Goal: Task Accomplishment & Management: Manage account settings

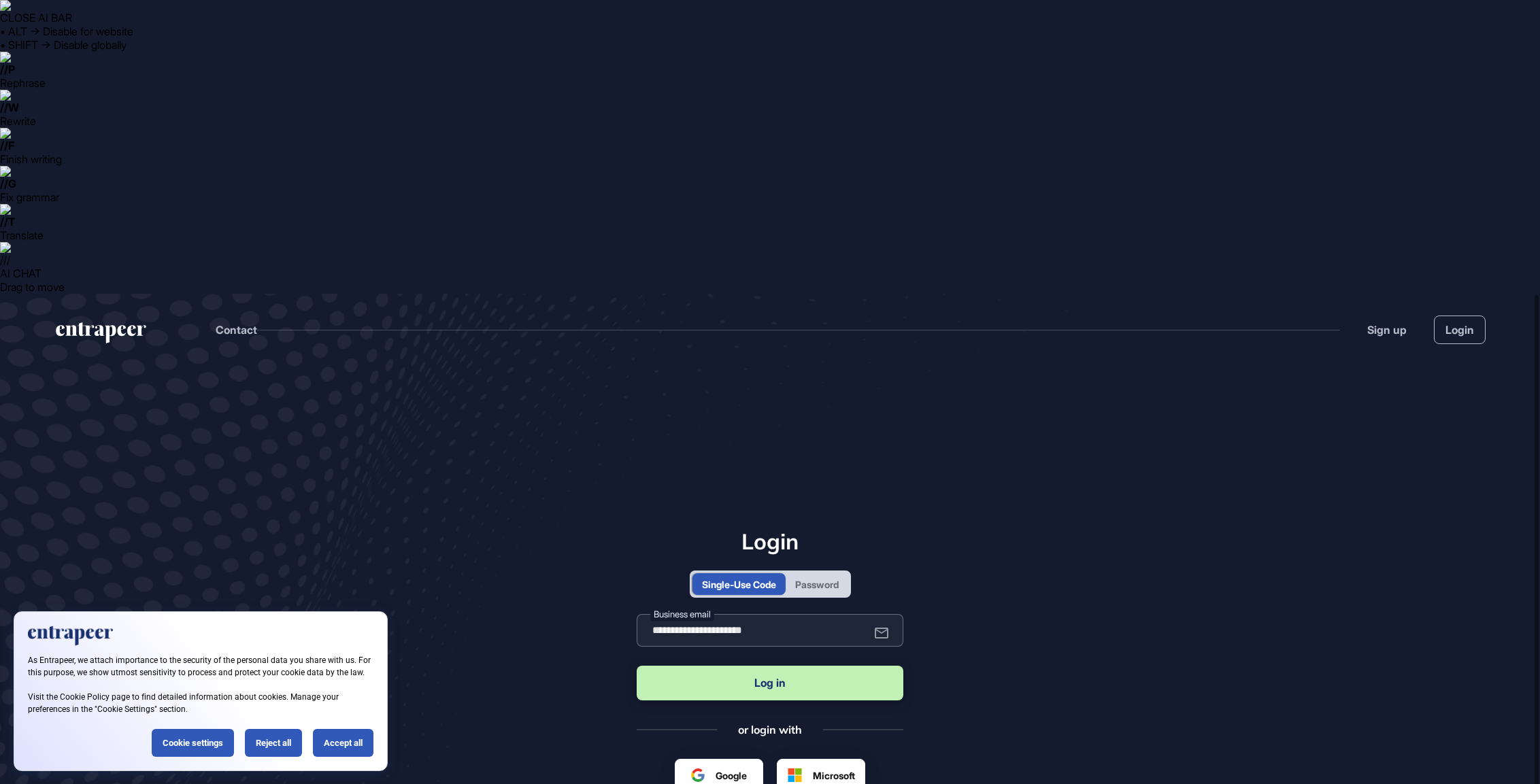
click at [731, 614] on input "**********" at bounding box center [770, 630] width 267 height 33
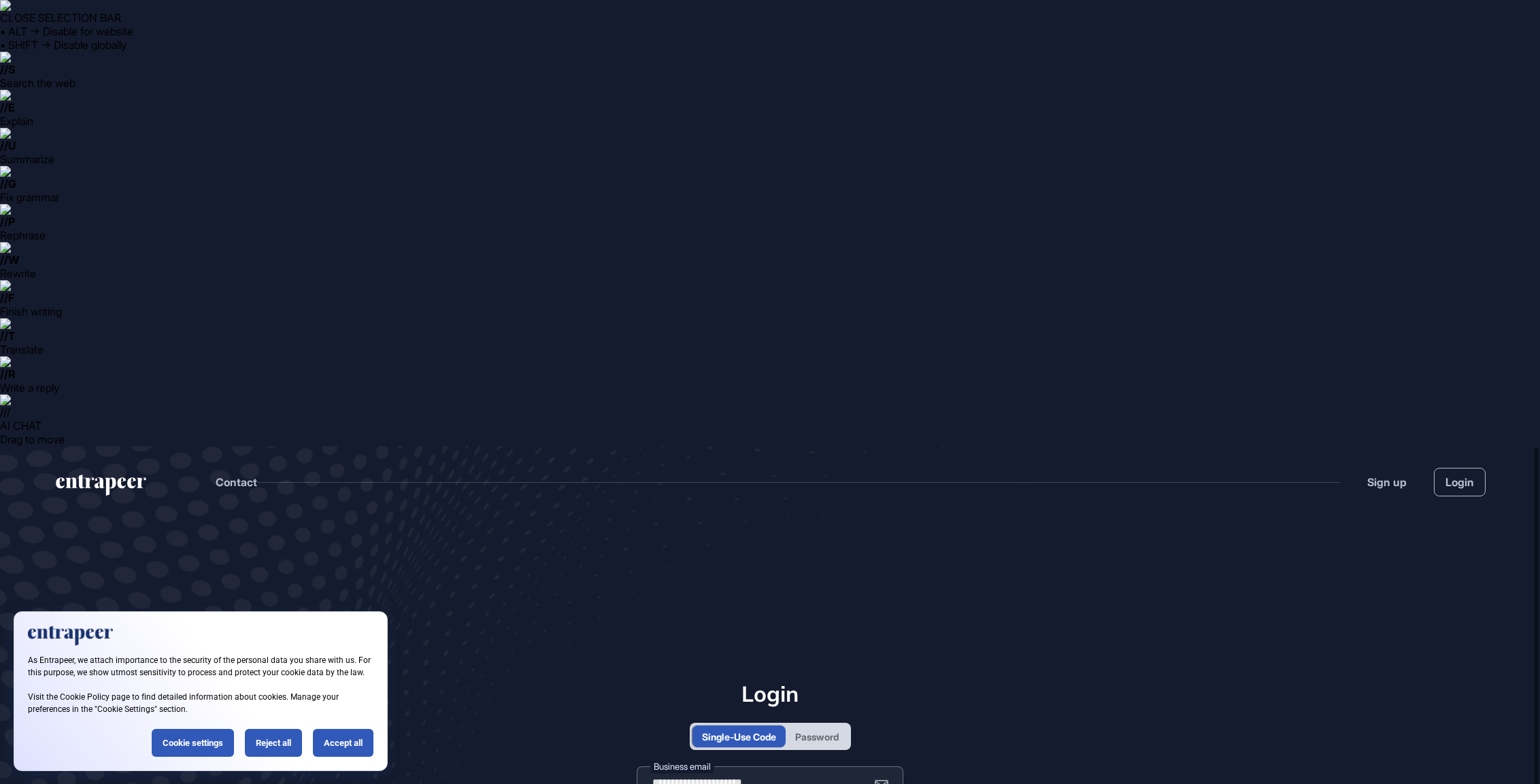
drag, startPoint x: 819, startPoint y: 335, endPoint x: 617, endPoint y: 337, distance: 202.0
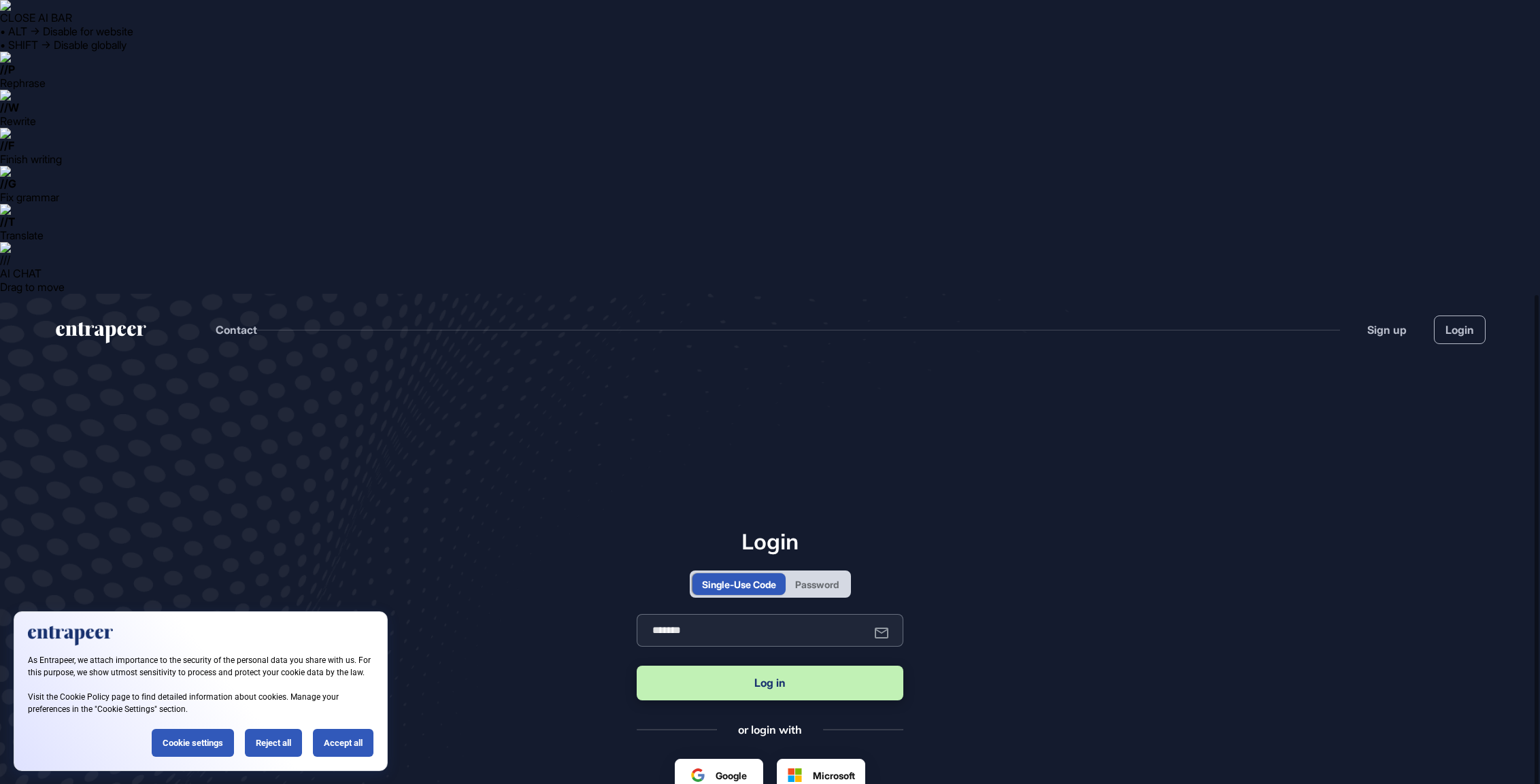
type input "**********"
click at [832, 666] on button "Log in" at bounding box center [770, 682] width 267 height 34
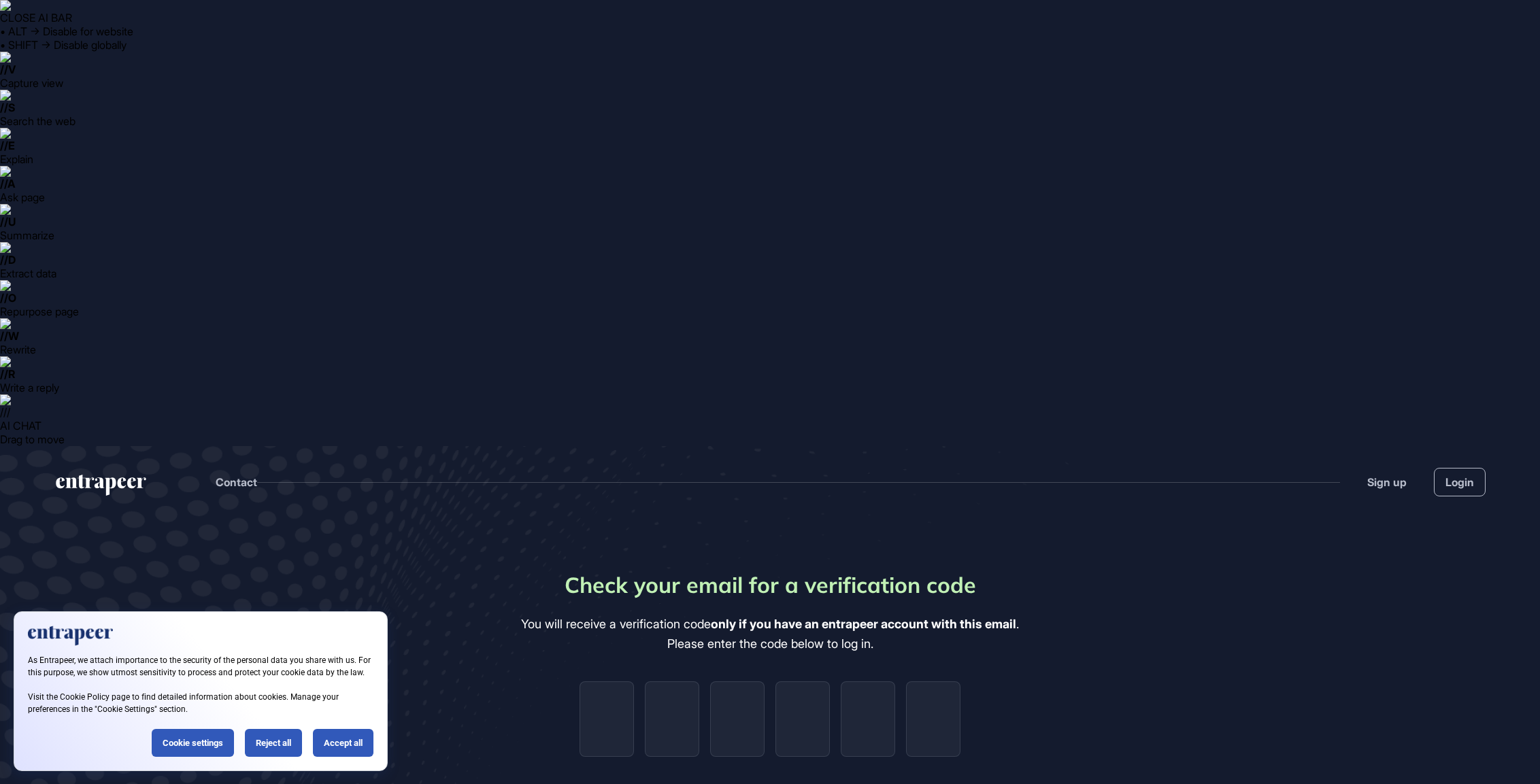
type input "**********"
paste input "*"
type input "*"
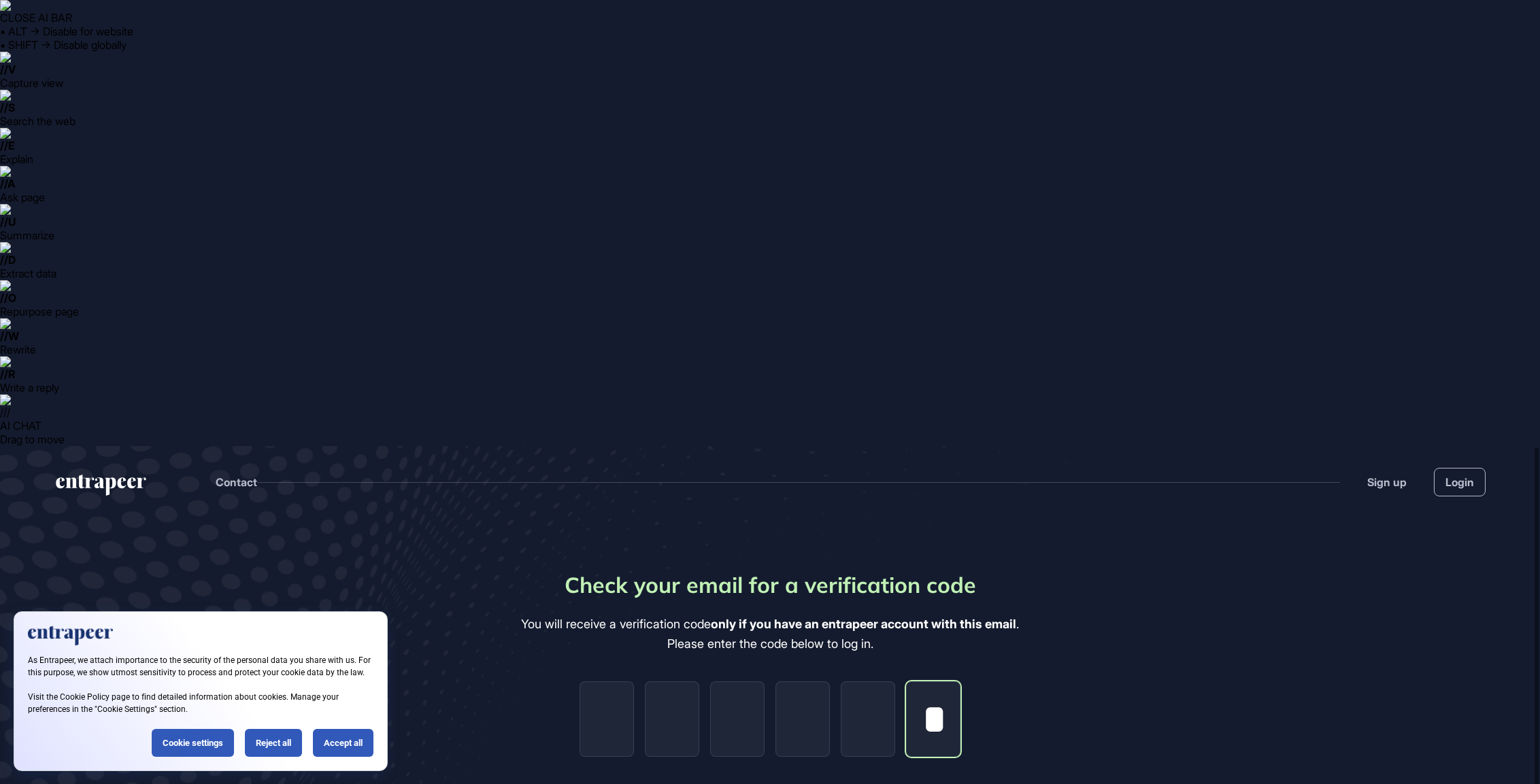
type input "*"
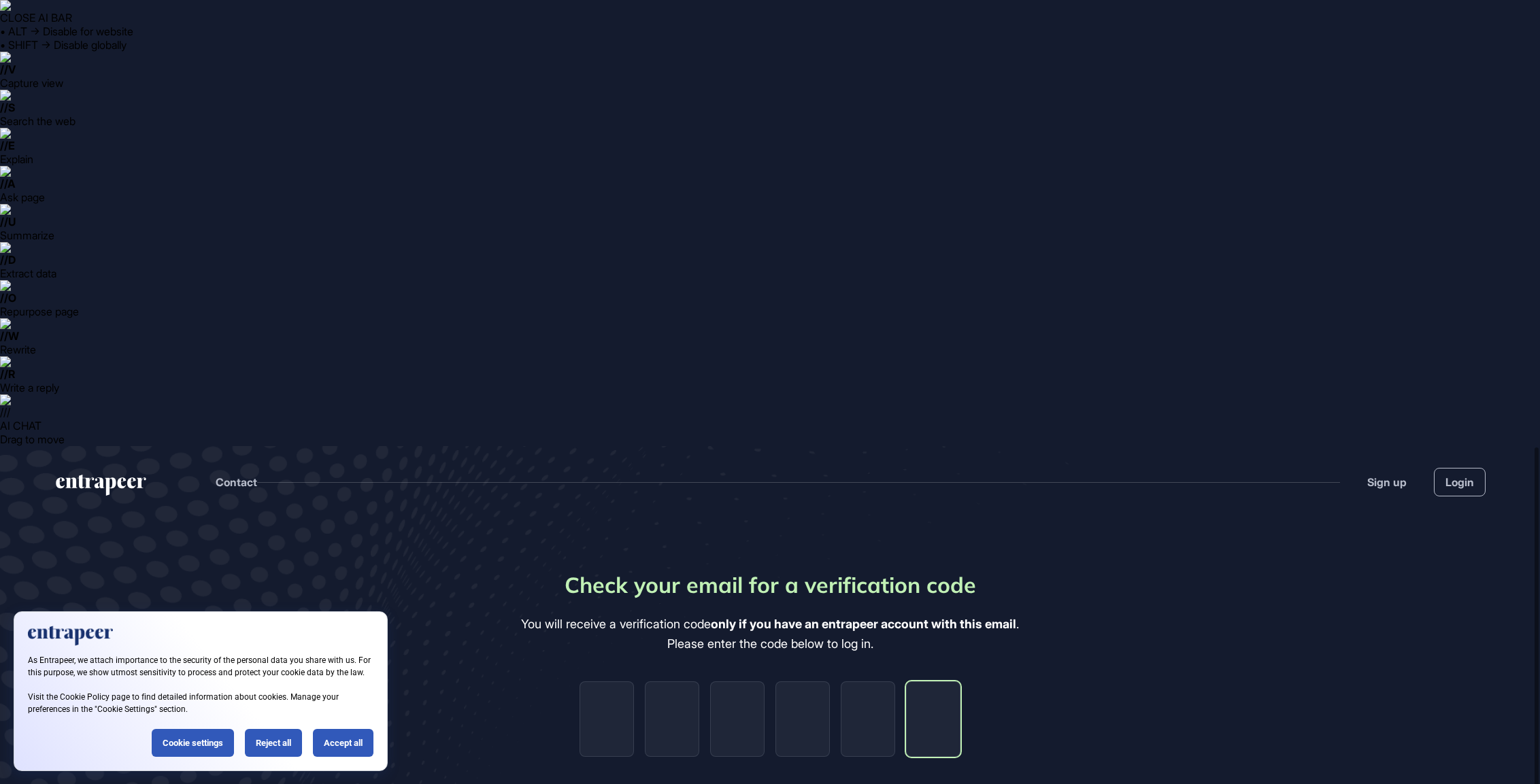
paste input "*"
type input "*"
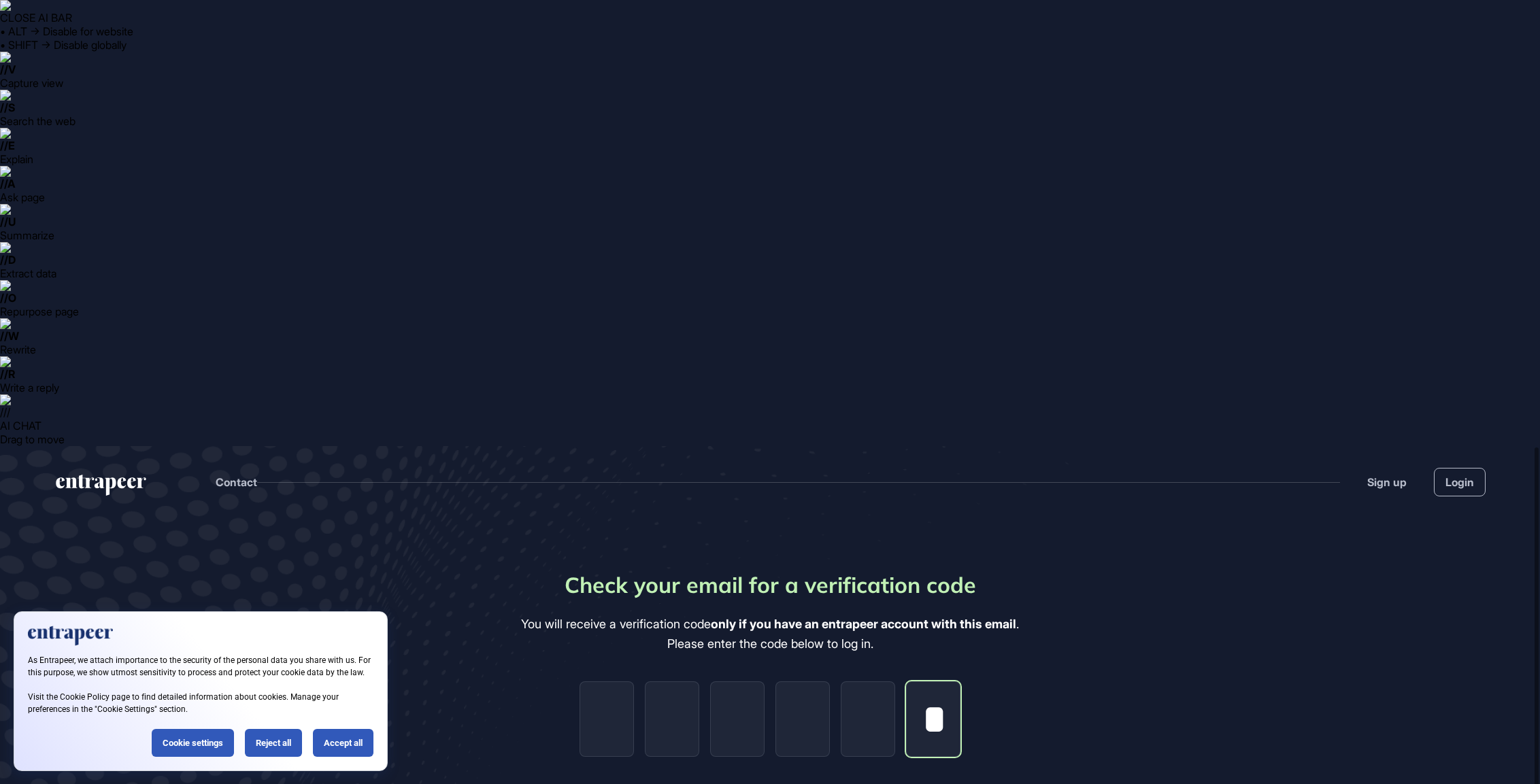
type input "*"
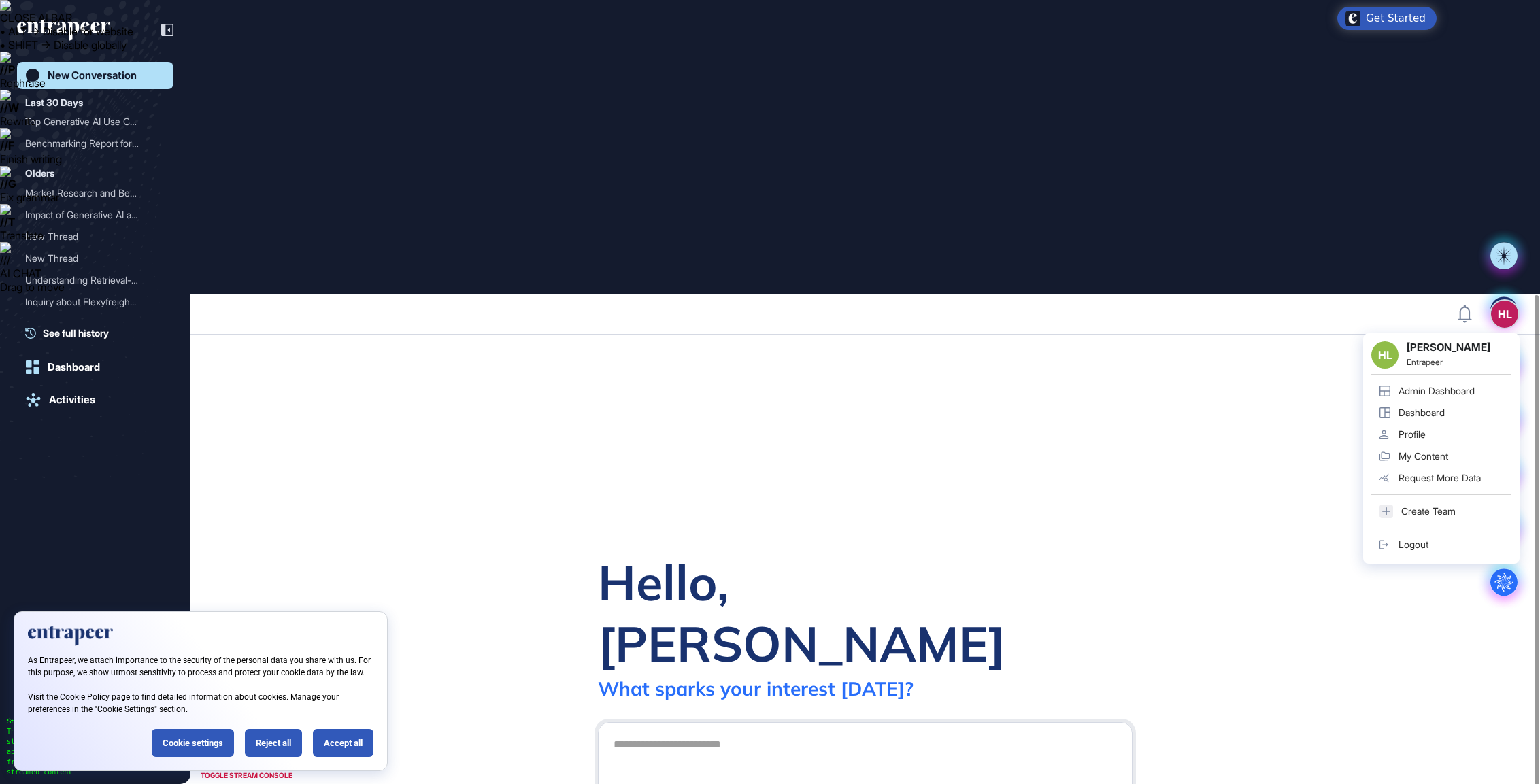
click at [1500, 300] on div "HL" at bounding box center [1505, 314] width 28 height 28
click at [1425, 335] on div "Hello, [PERSON_NAME] What [PERSON_NAME] your interest [DATE]? .cls-2{fill:#fff}" at bounding box center [865, 706] width 1350 height 744
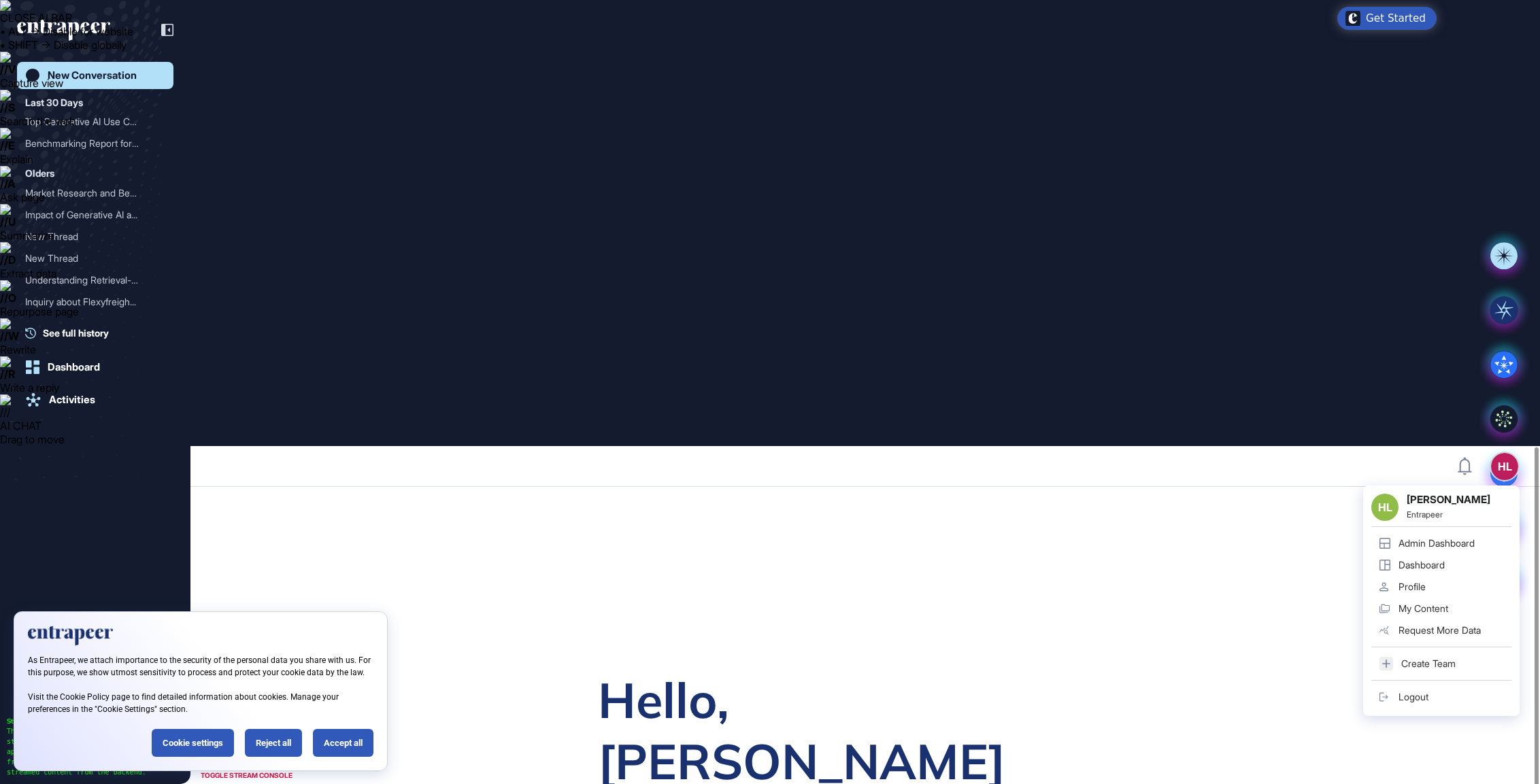
click at [1500, 485] on div "HL [PERSON_NAME] Entrapeer Admin Dashboard Dashboard Profile My Content Request…" at bounding box center [1441, 601] width 157 height 231
click at [1409, 582] on div "Profile" at bounding box center [1412, 587] width 28 height 11
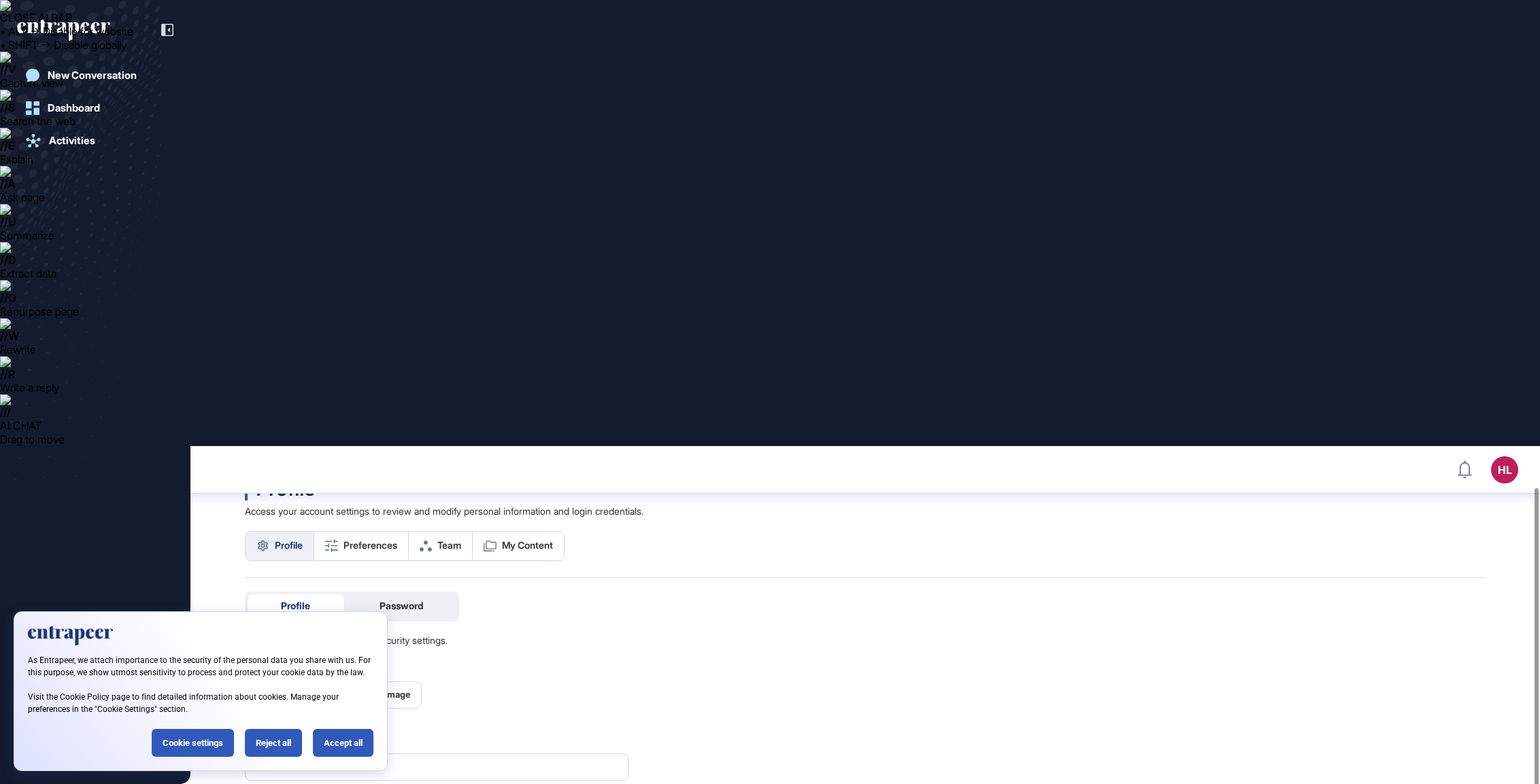
scroll to position [45, 0]
click at [354, 740] on div "Accept all" at bounding box center [342, 743] width 60 height 28
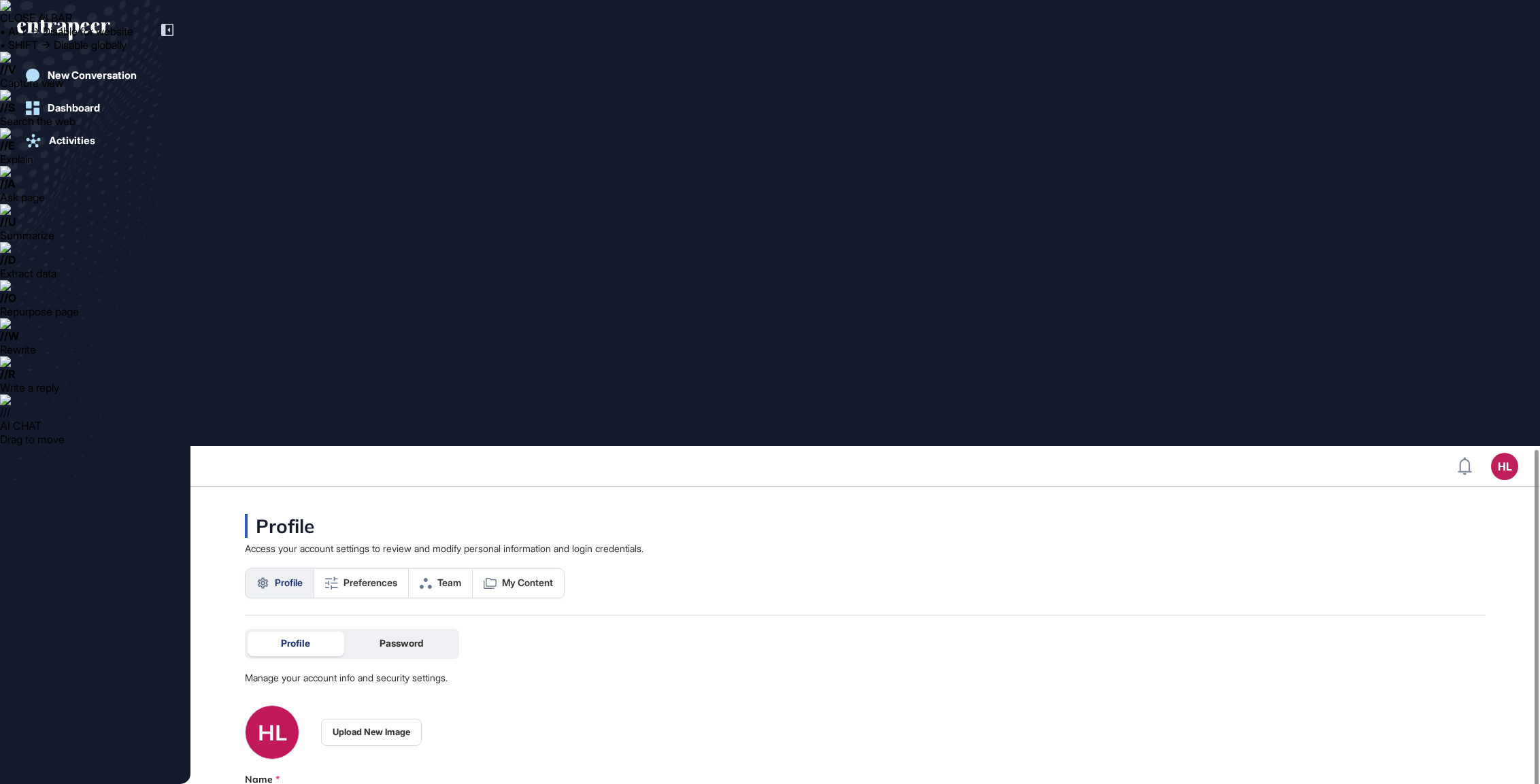
scroll to position [3, 0]
click at [374, 575] on span "Preferences" at bounding box center [370, 580] width 53 height 11
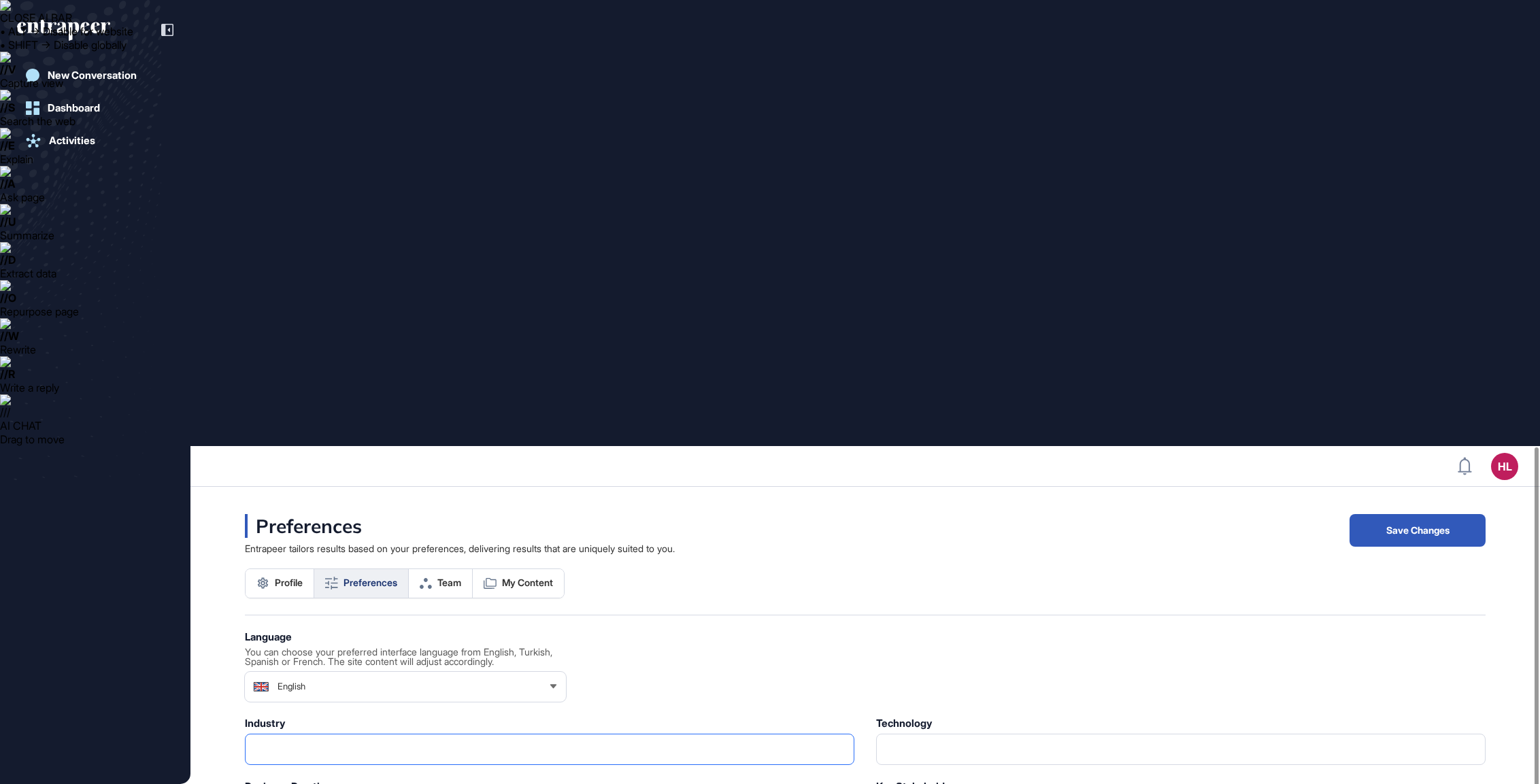
click at [520, 740] on input "text" at bounding box center [549, 749] width 597 height 19
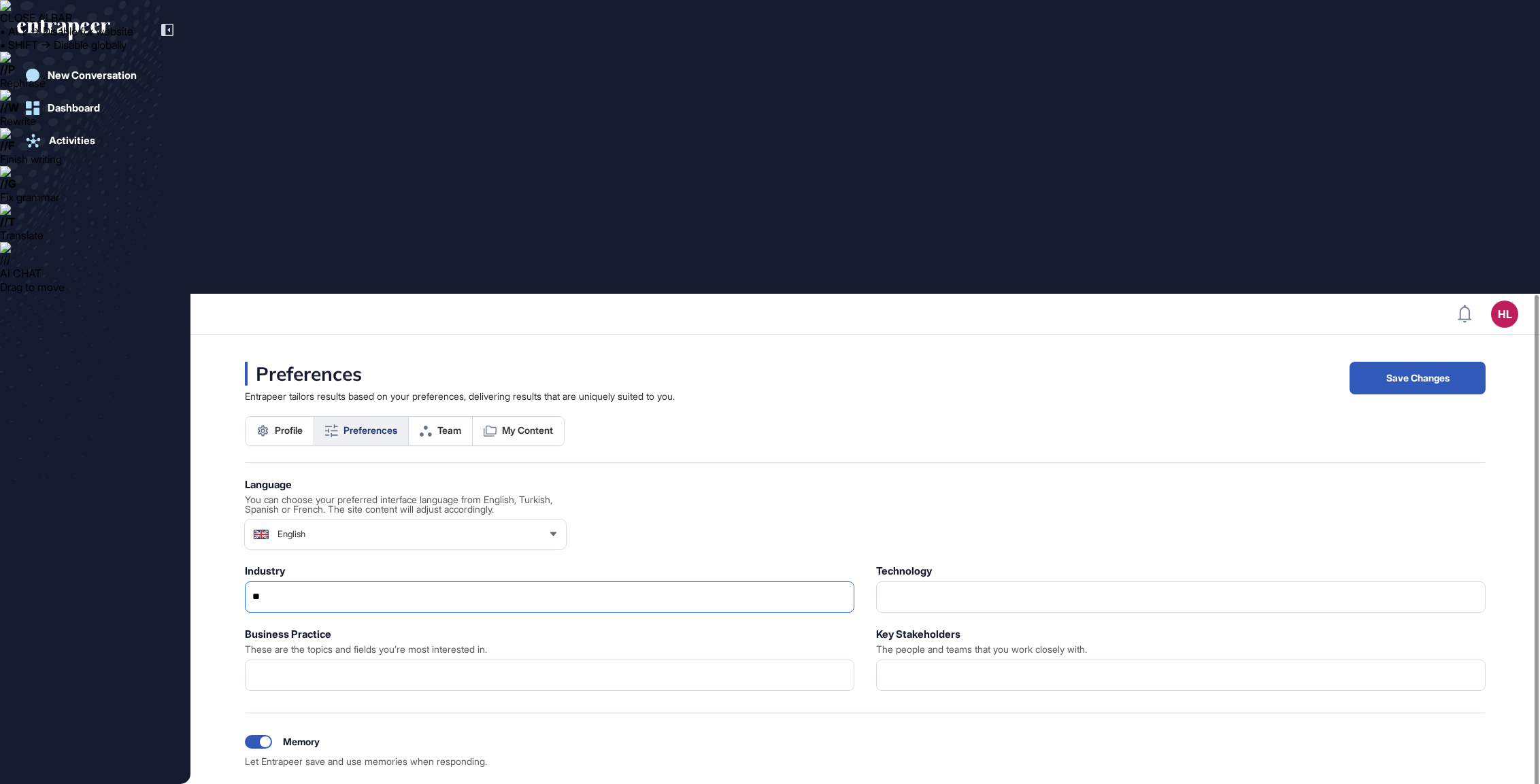
click at [528, 588] on input "**" at bounding box center [549, 597] width 597 height 19
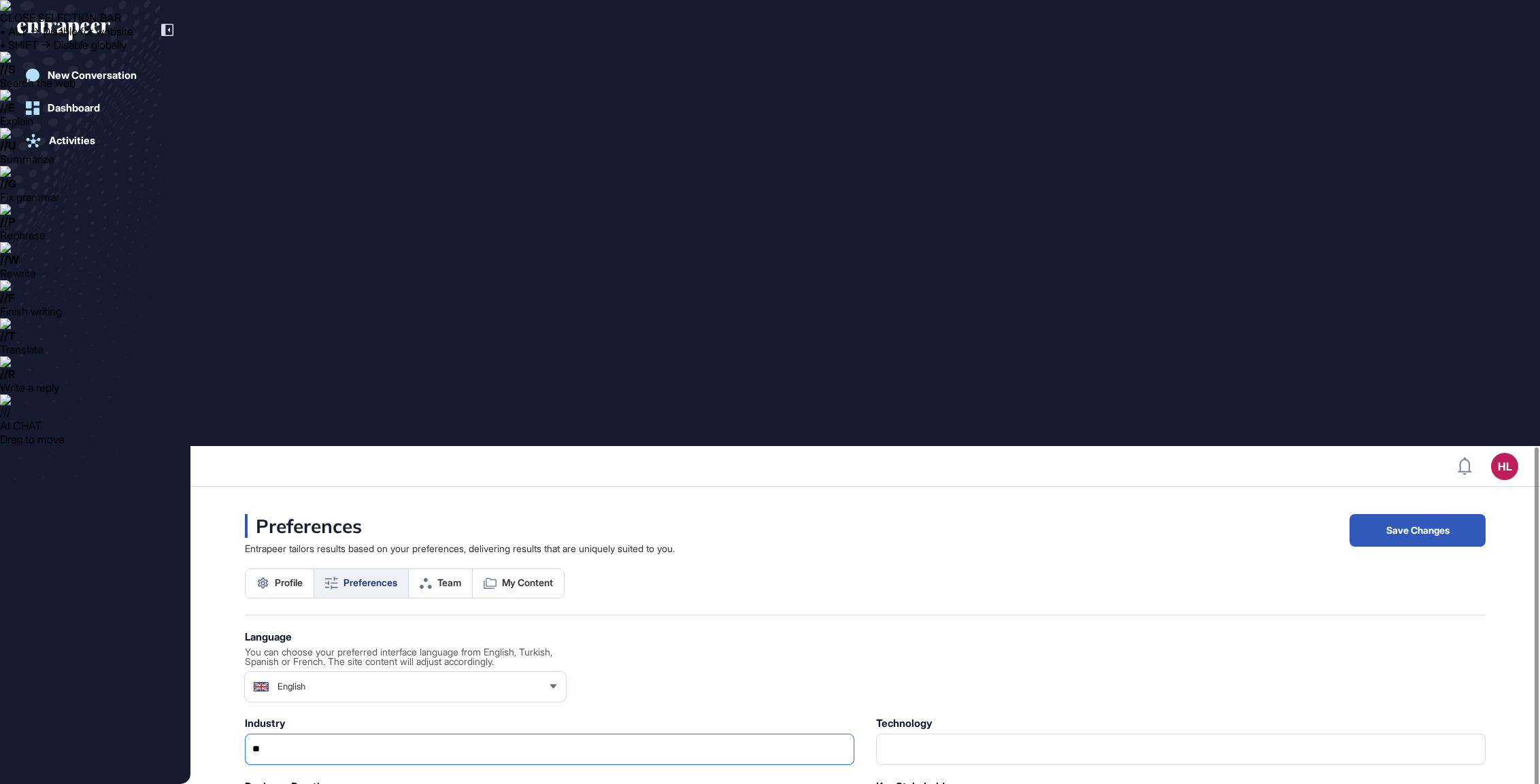
click at [528, 740] on input "**" at bounding box center [549, 749] width 597 height 19
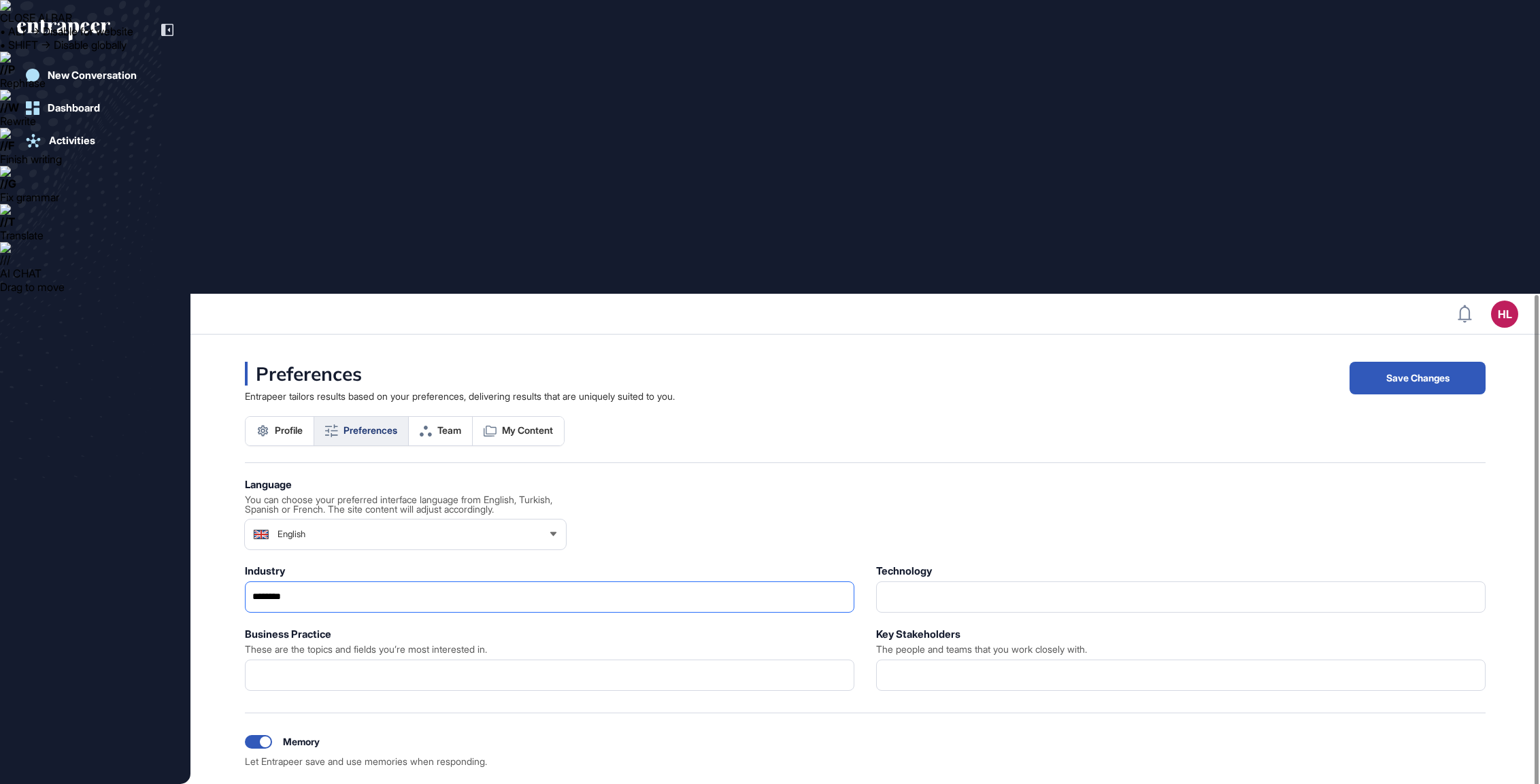
type input "********"
type input "**"
type input "**********"
type input "*"
type input "**********"
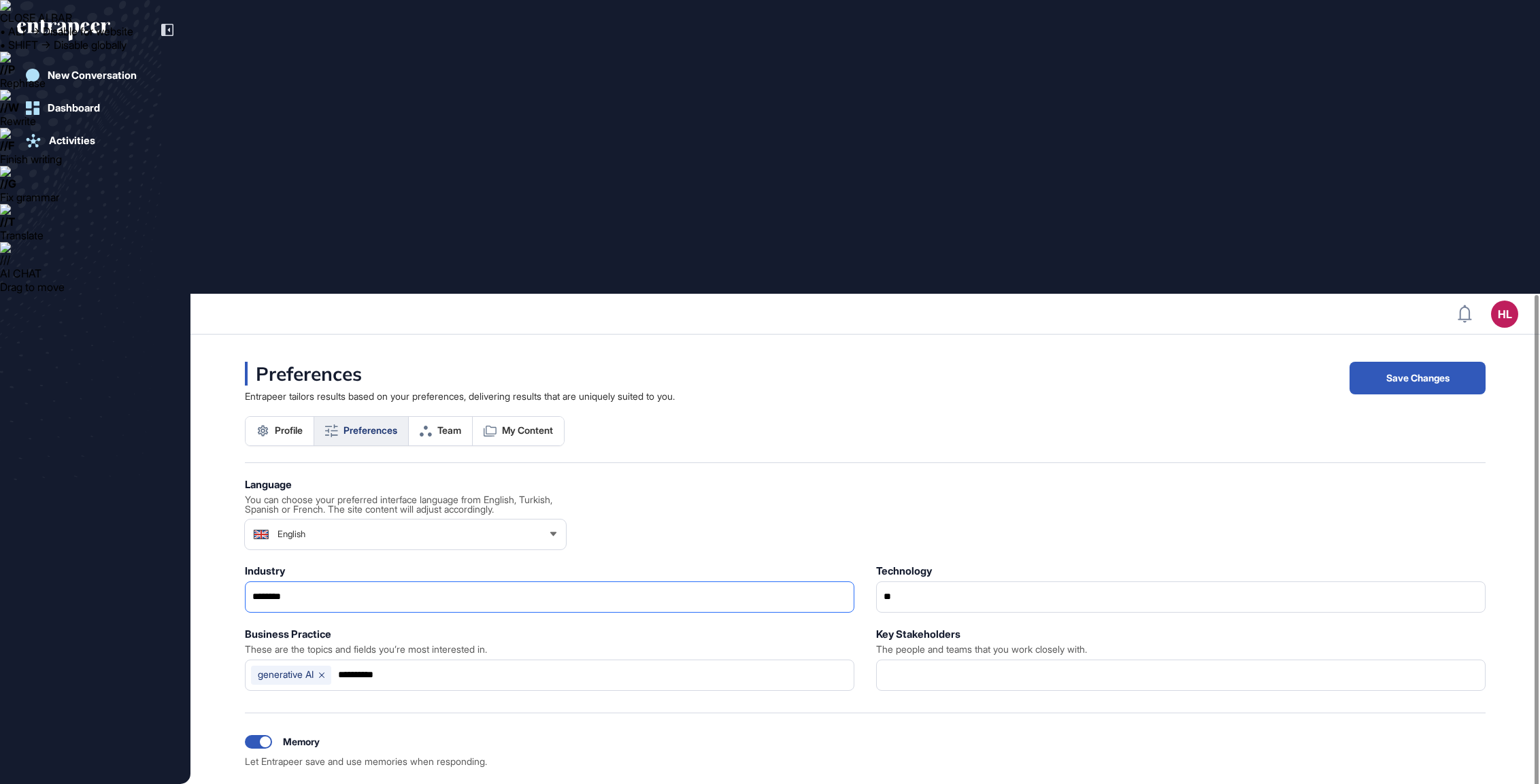
type input "**********"
type input "*****"
type input "**********"
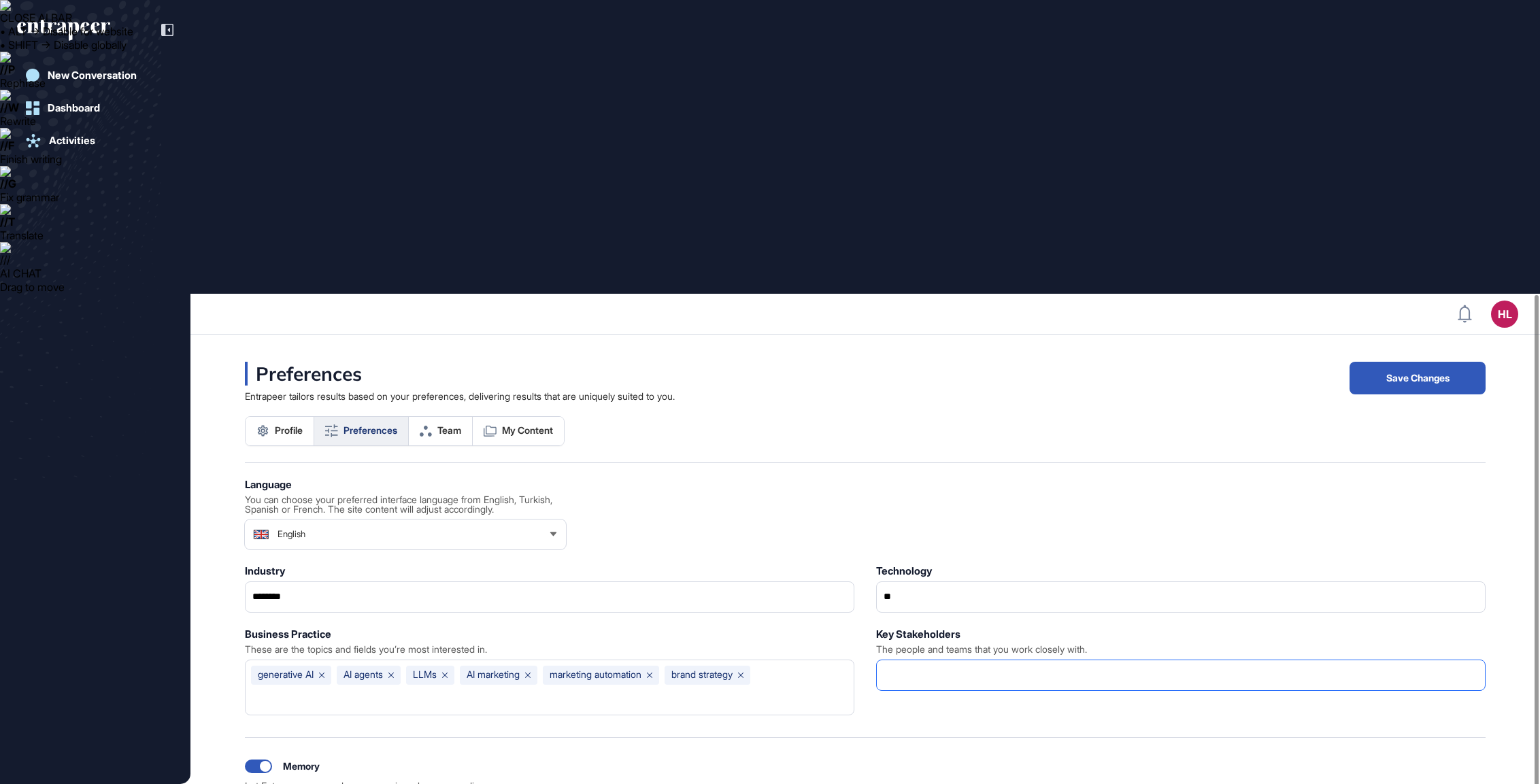
click at [951, 666] on input "text" at bounding box center [1180, 675] width 597 height 19
type input "*"
type input "*****"
type input "**********"
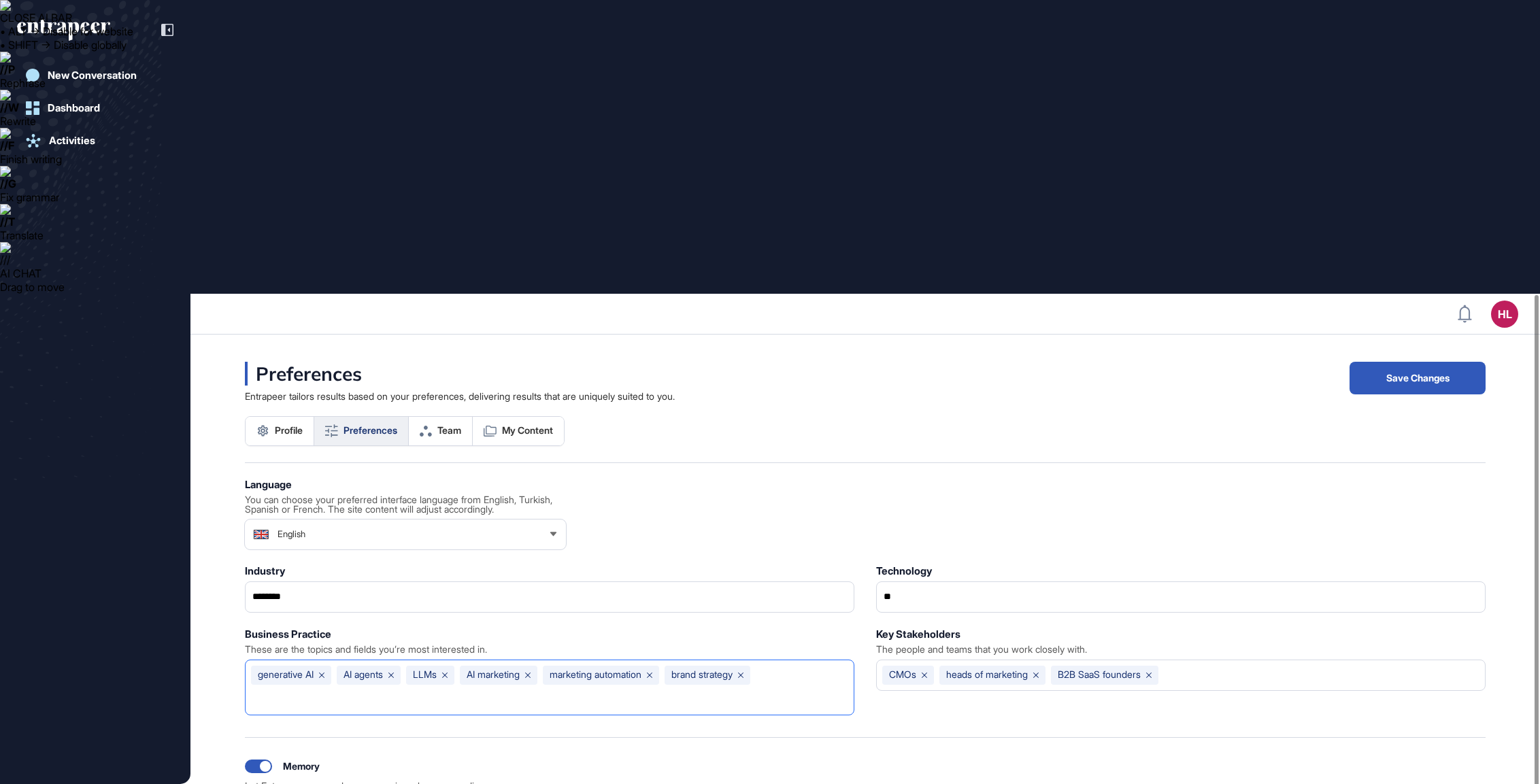
click at [768, 690] on input "text" at bounding box center [549, 699] width 597 height 19
type input "*********"
click at [1225, 666] on input "text" at bounding box center [1321, 675] width 316 height 19
type input "**********"
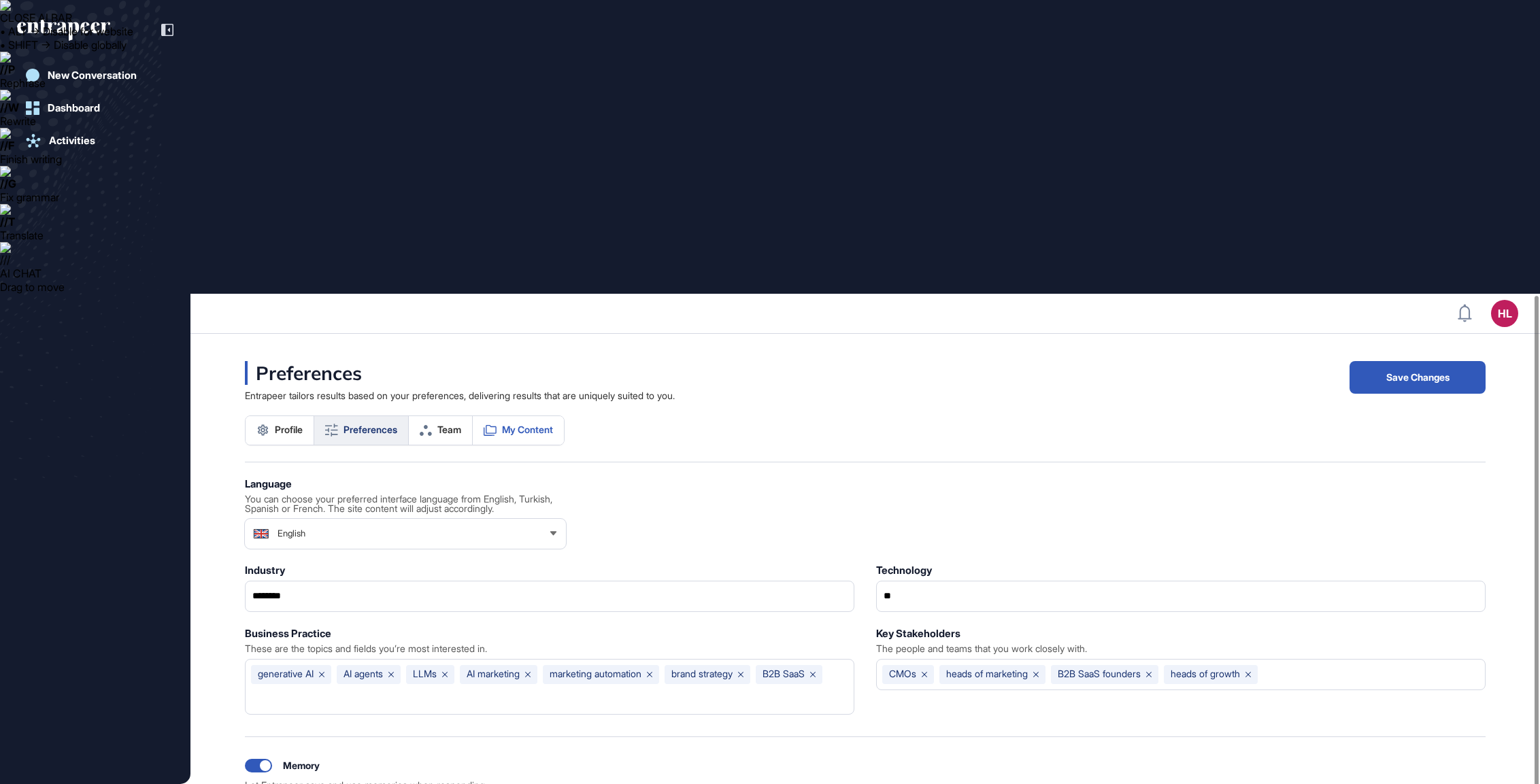
click at [535, 424] on span "My Content" at bounding box center [527, 429] width 51 height 11
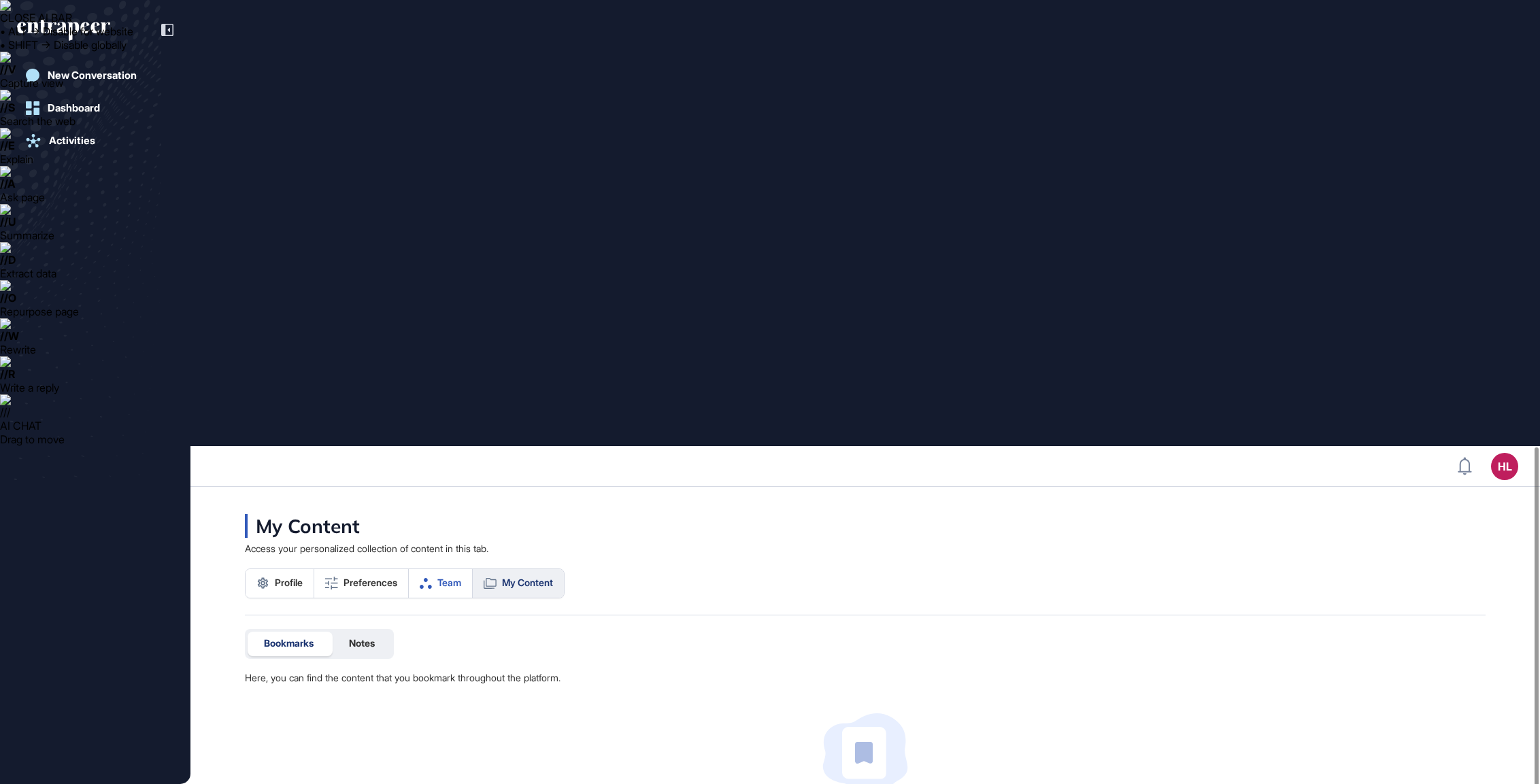
click at [438, 569] on link "Team" at bounding box center [441, 583] width 64 height 28
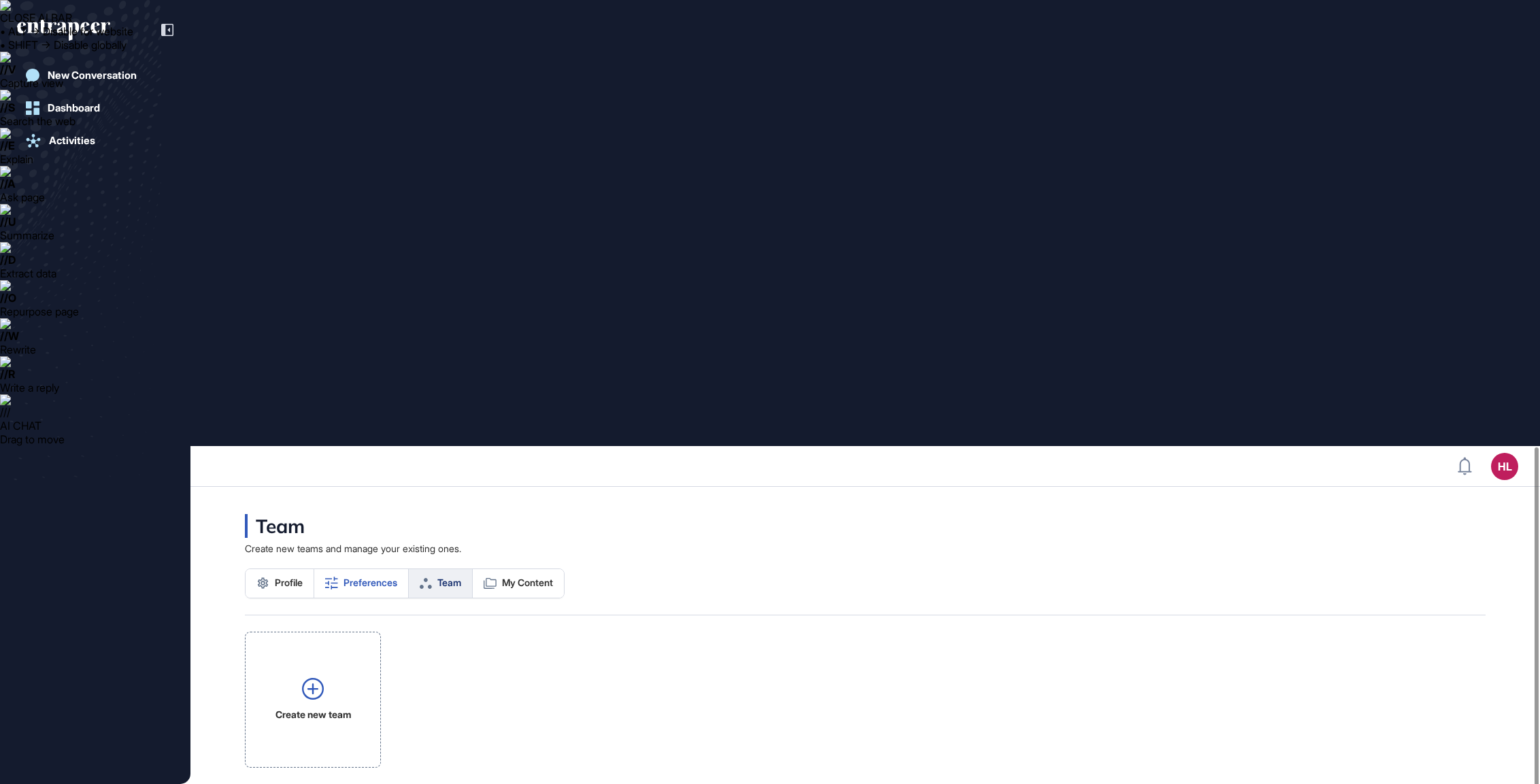
click at [361, 569] on link "Preferences" at bounding box center [361, 583] width 95 height 28
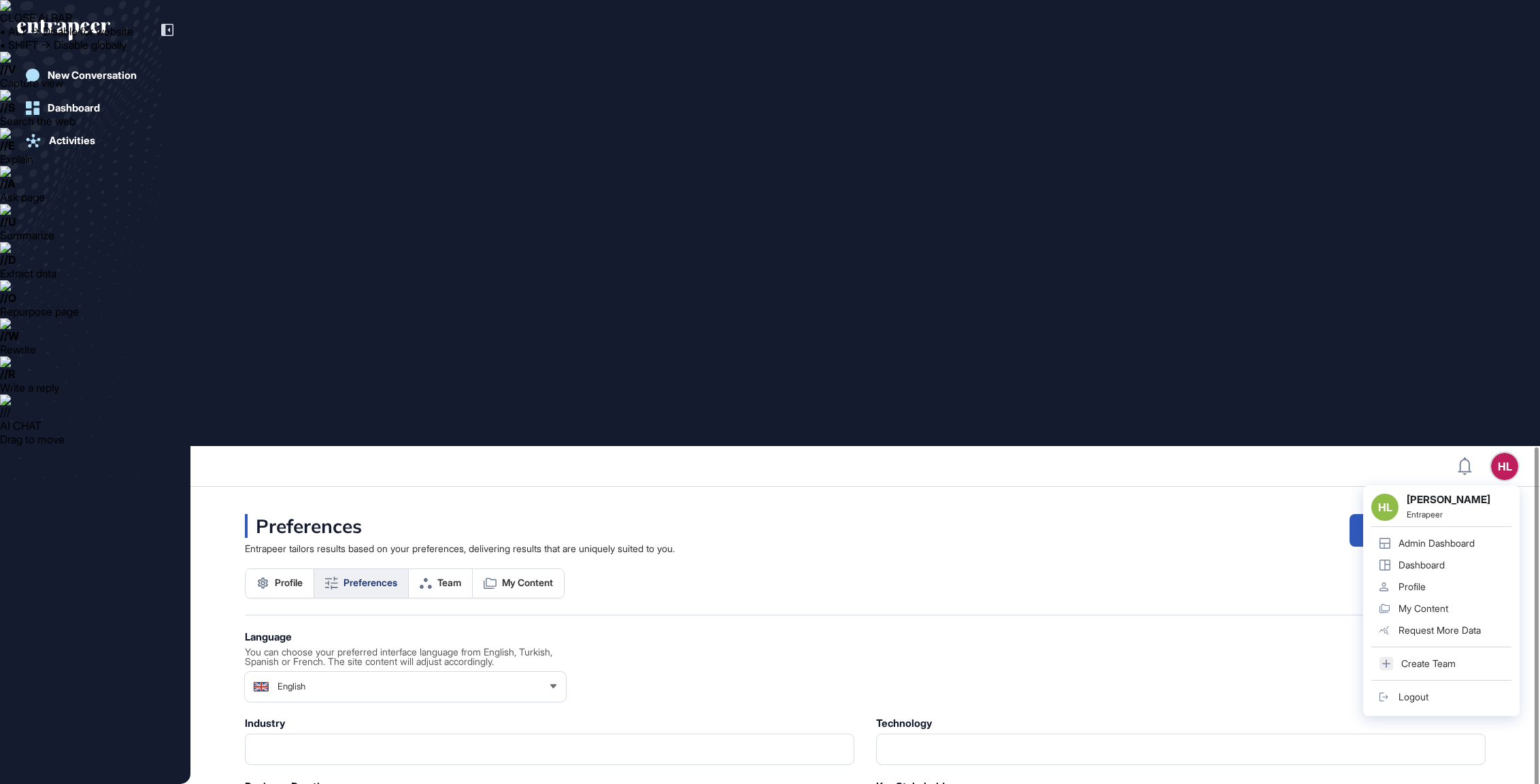
click at [1507, 485] on div "HL [PERSON_NAME] Entrapeer Admin Dashboard Dashboard Profile My Content Request…" at bounding box center [1441, 601] width 157 height 231
click at [1442, 538] on div "Admin Dashboard" at bounding box center [1437, 543] width 76 height 11
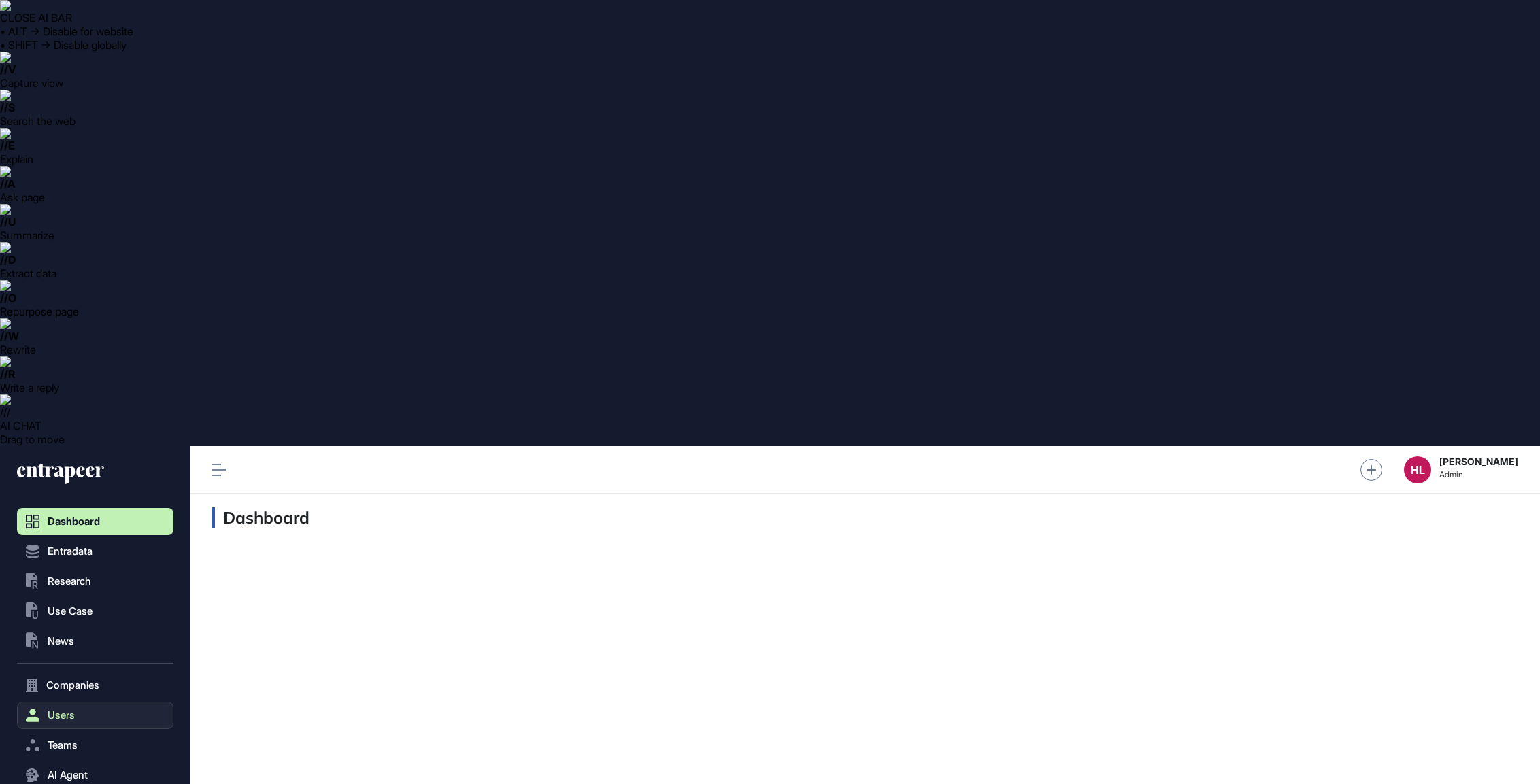
click at [65, 710] on span "Users" at bounding box center [61, 715] width 28 height 11
click at [65, 739] on span "User List" at bounding box center [63, 744] width 38 height 11
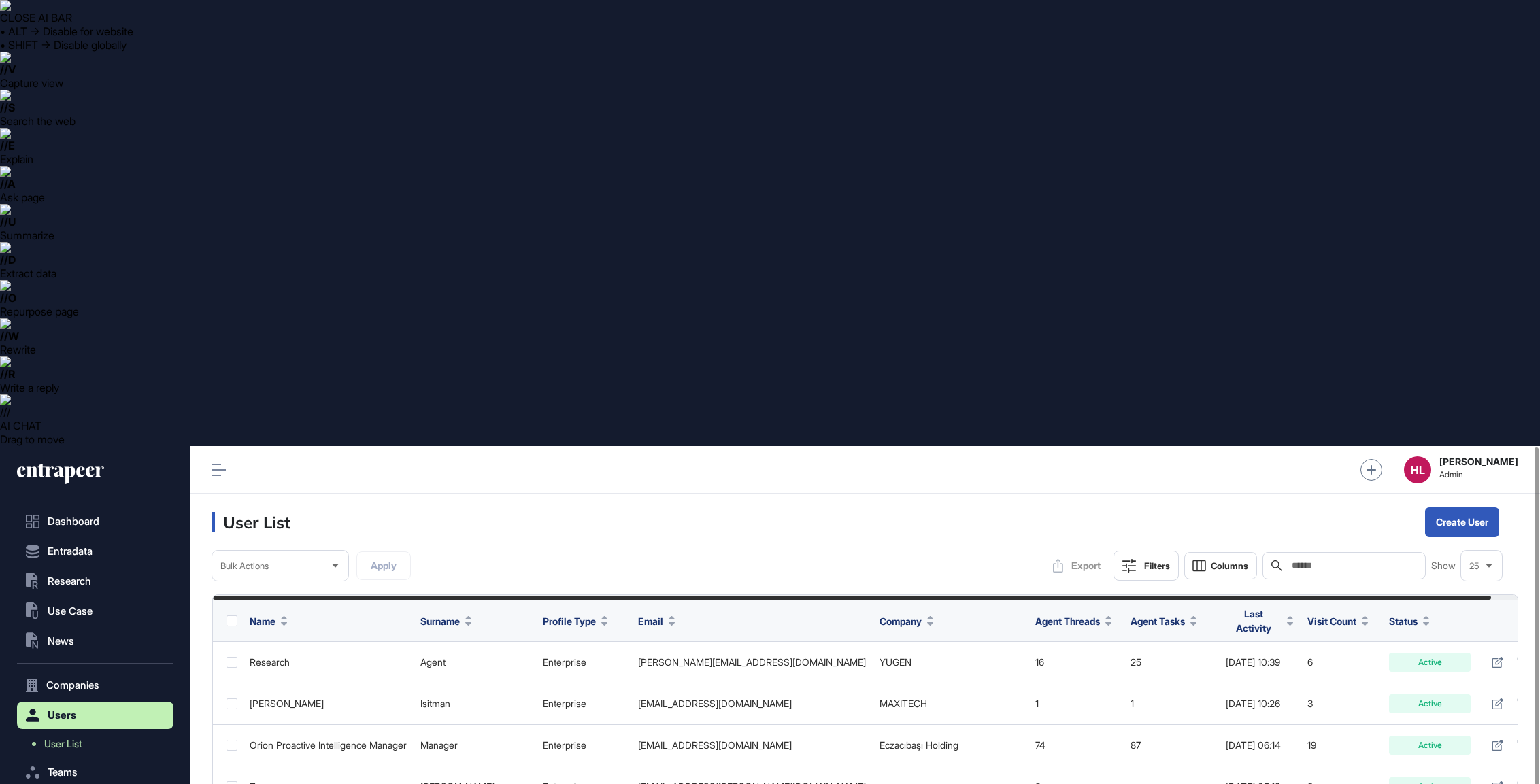
click at [269, 561] on span "Bulk Actions" at bounding box center [244, 565] width 48 height 10
click at [1310, 560] on input "text" at bounding box center [1354, 565] width 127 height 11
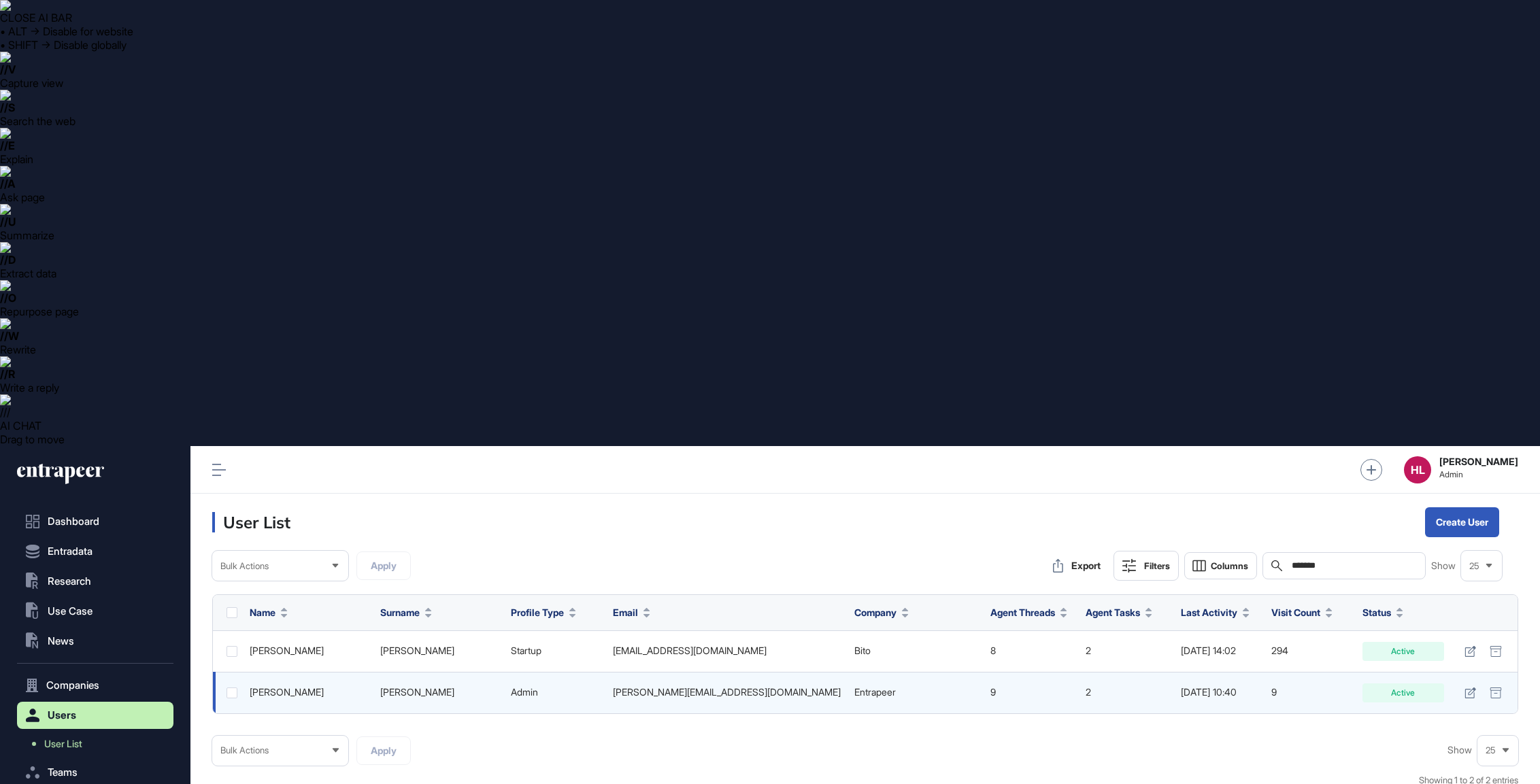
type input "*******"
click at [880, 672] on td "Entrapeer" at bounding box center [916, 692] width 136 height 41
click at [583, 687] on div "admin" at bounding box center [555, 692] width 89 height 11
click at [1470, 688] on icon at bounding box center [1470, 693] width 11 height 11
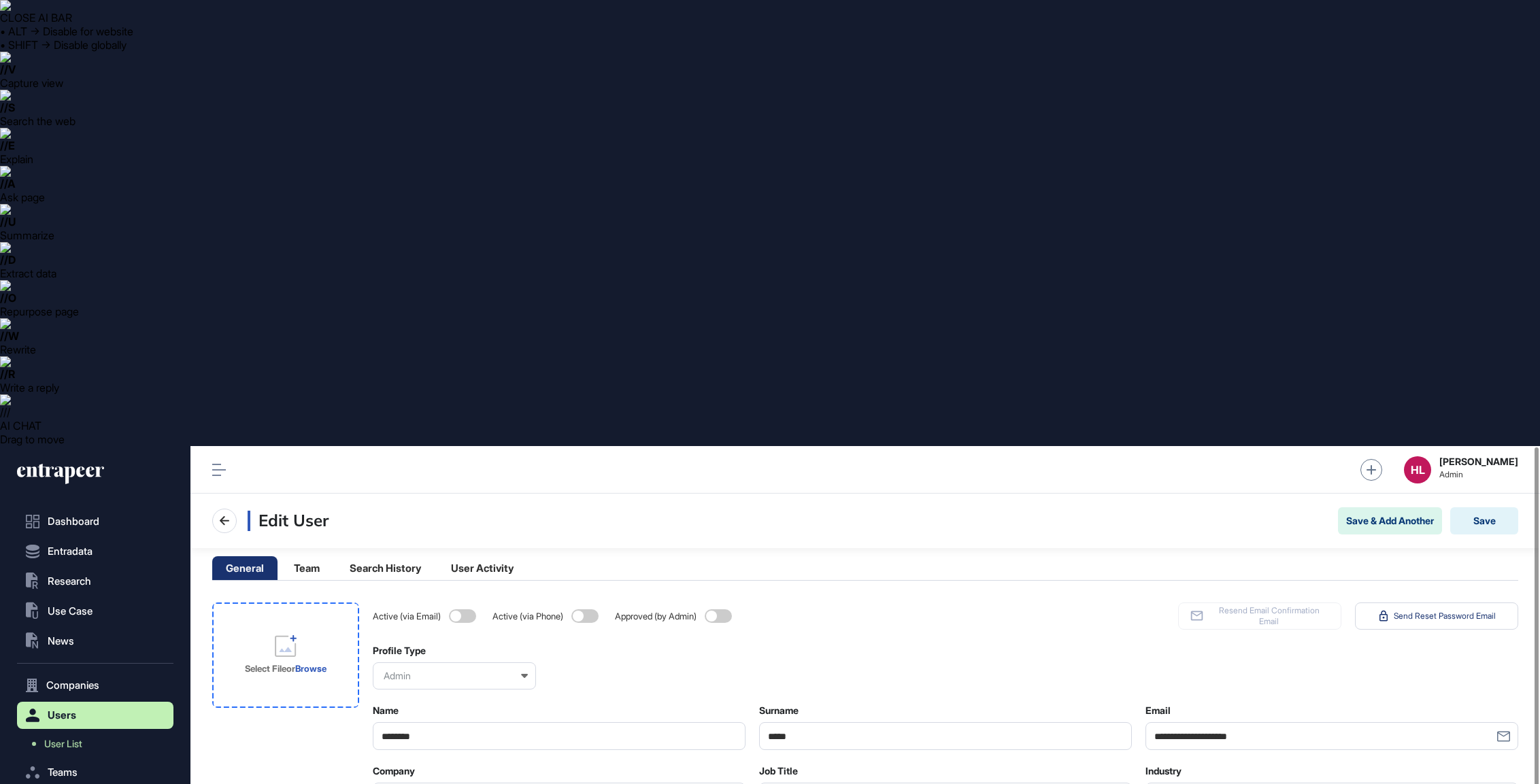
click at [283, 635] on icon at bounding box center [286, 646] width 21 height 21
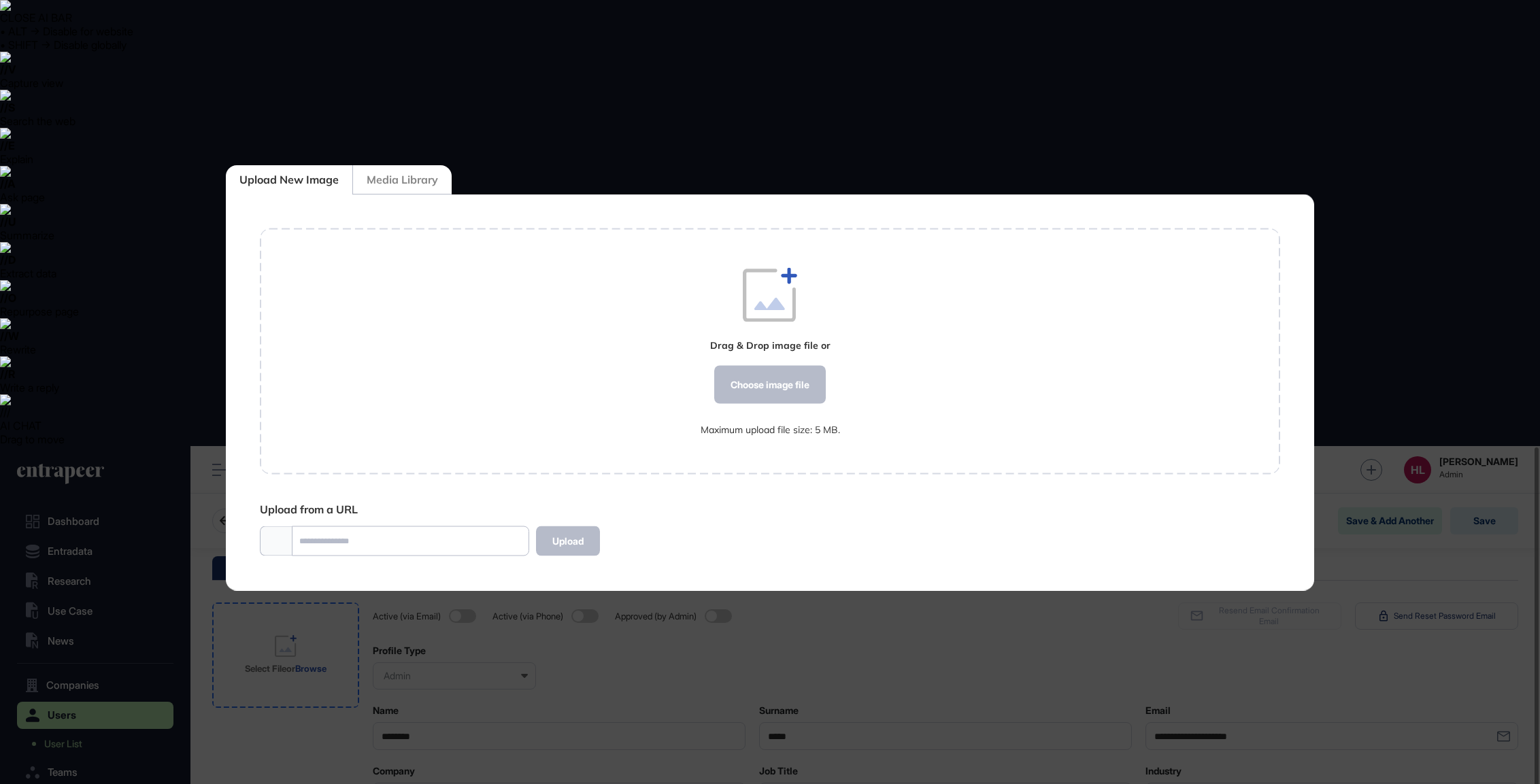
scroll to position [1, 1]
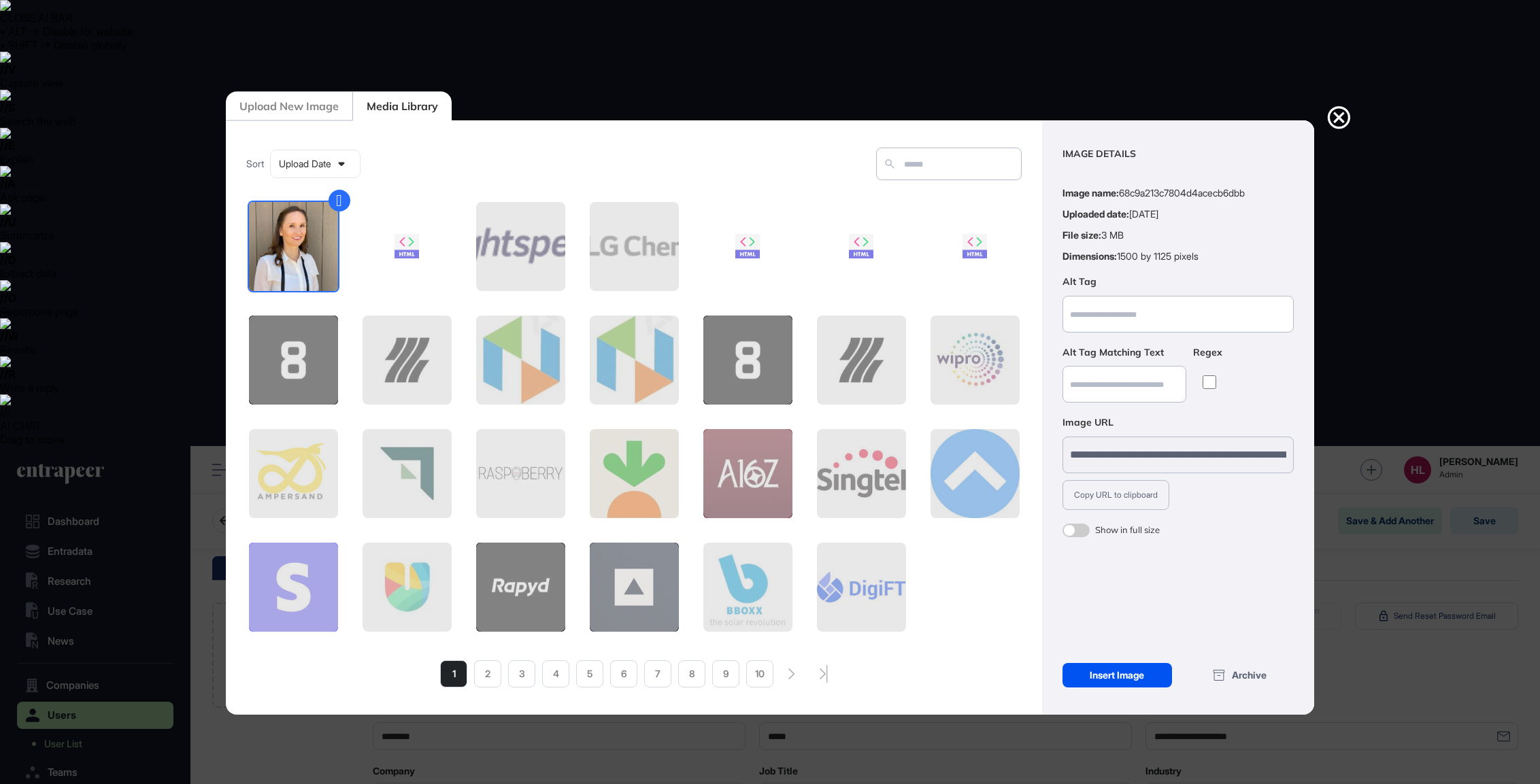
click at [1137, 672] on div "Insert Image" at bounding box center [1117, 675] width 109 height 24
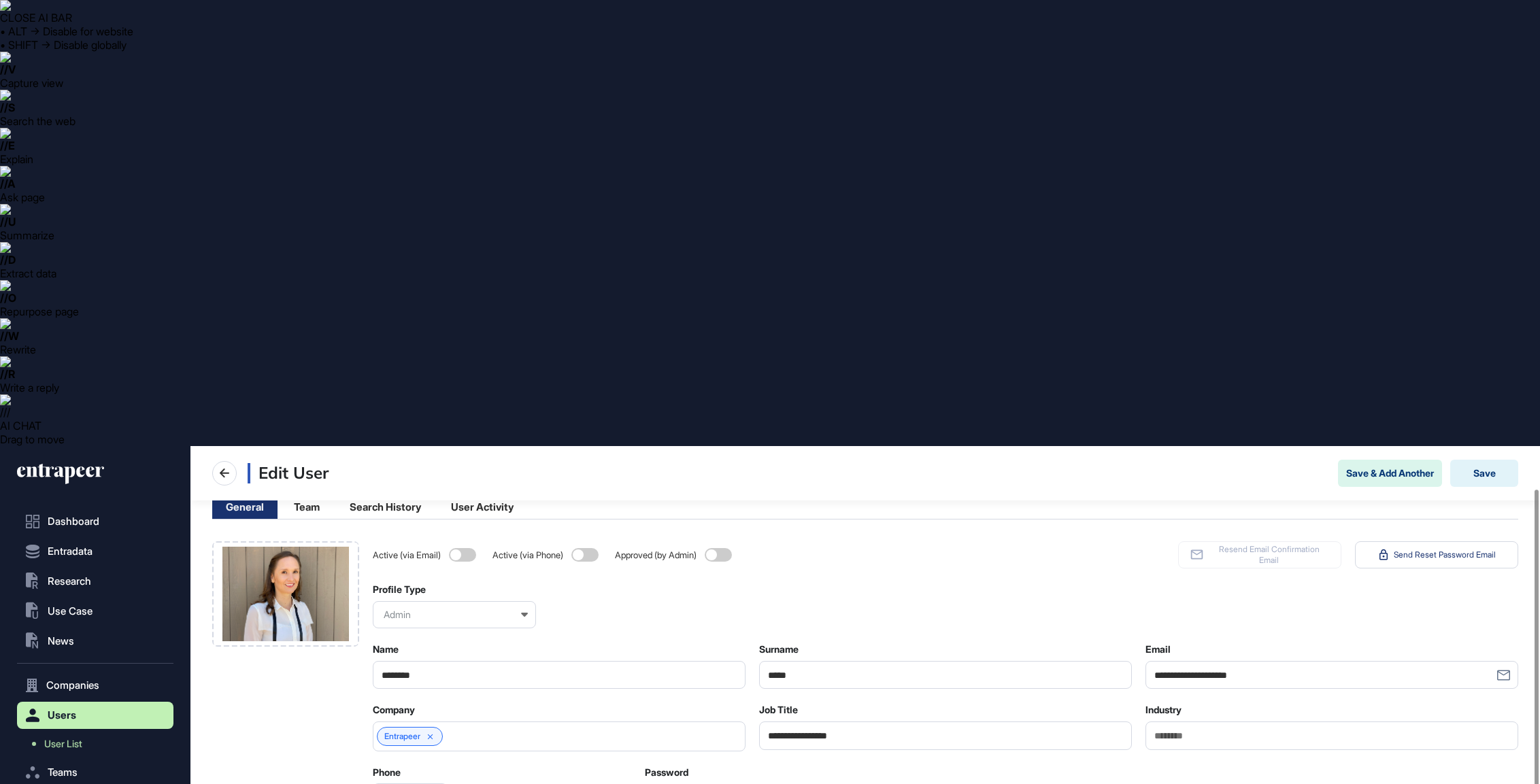
scroll to position [63, 0]
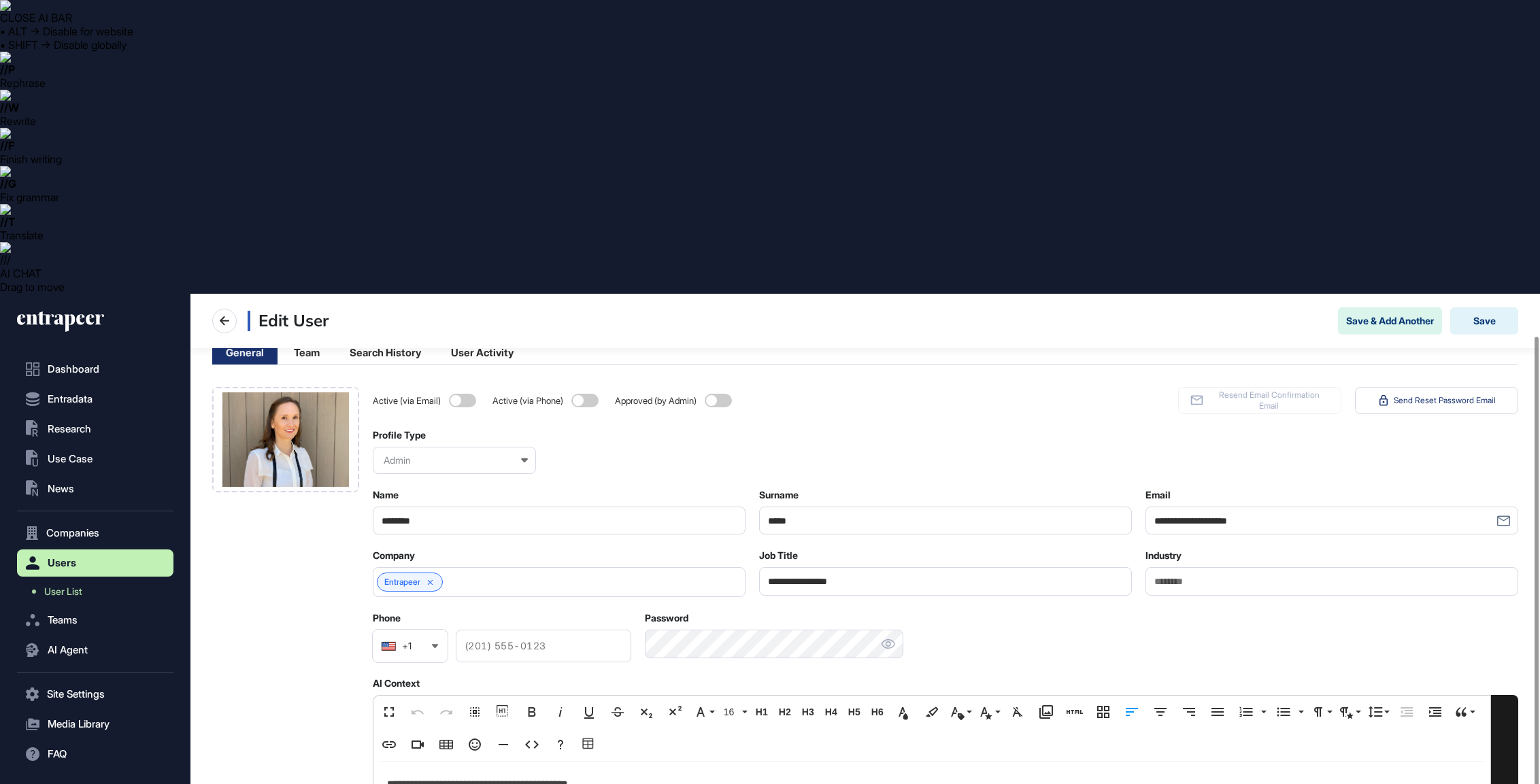
scroll to position [225, 0]
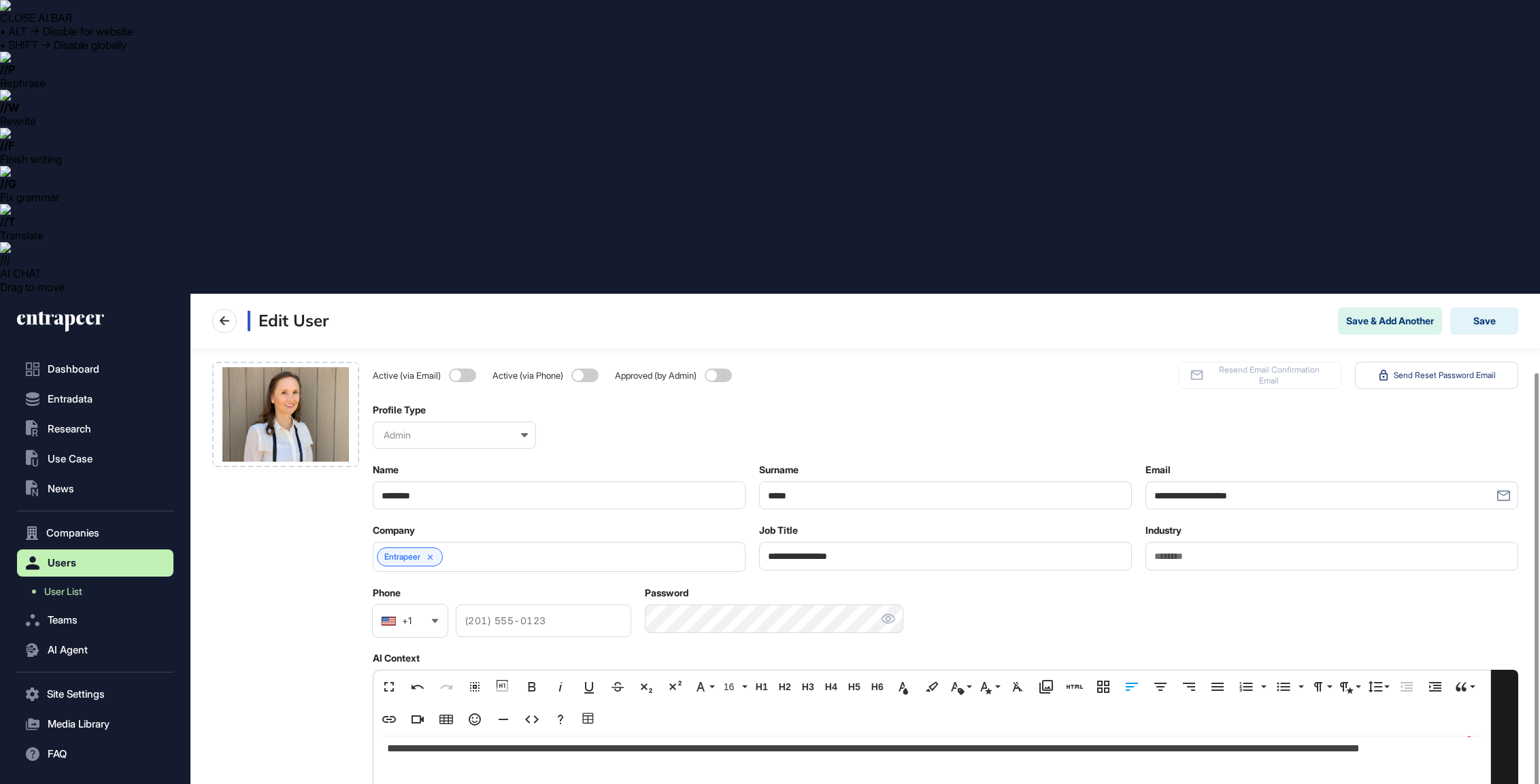
scroll to position [118, 0]
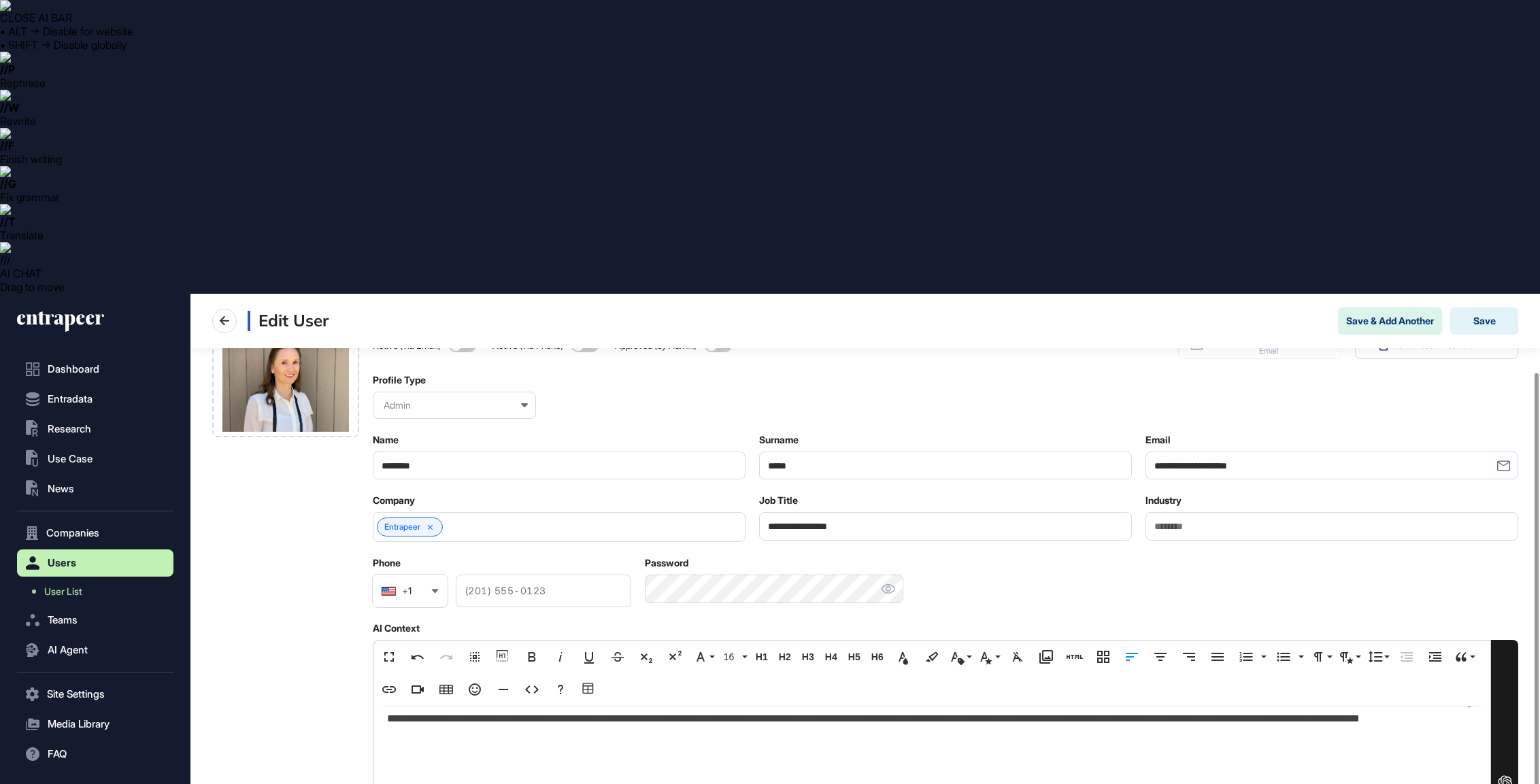
click at [437, 759] on p "To enrich screen reader interactions, please activate Accessibility in Grammarl…" at bounding box center [932, 769] width 1090 height 20
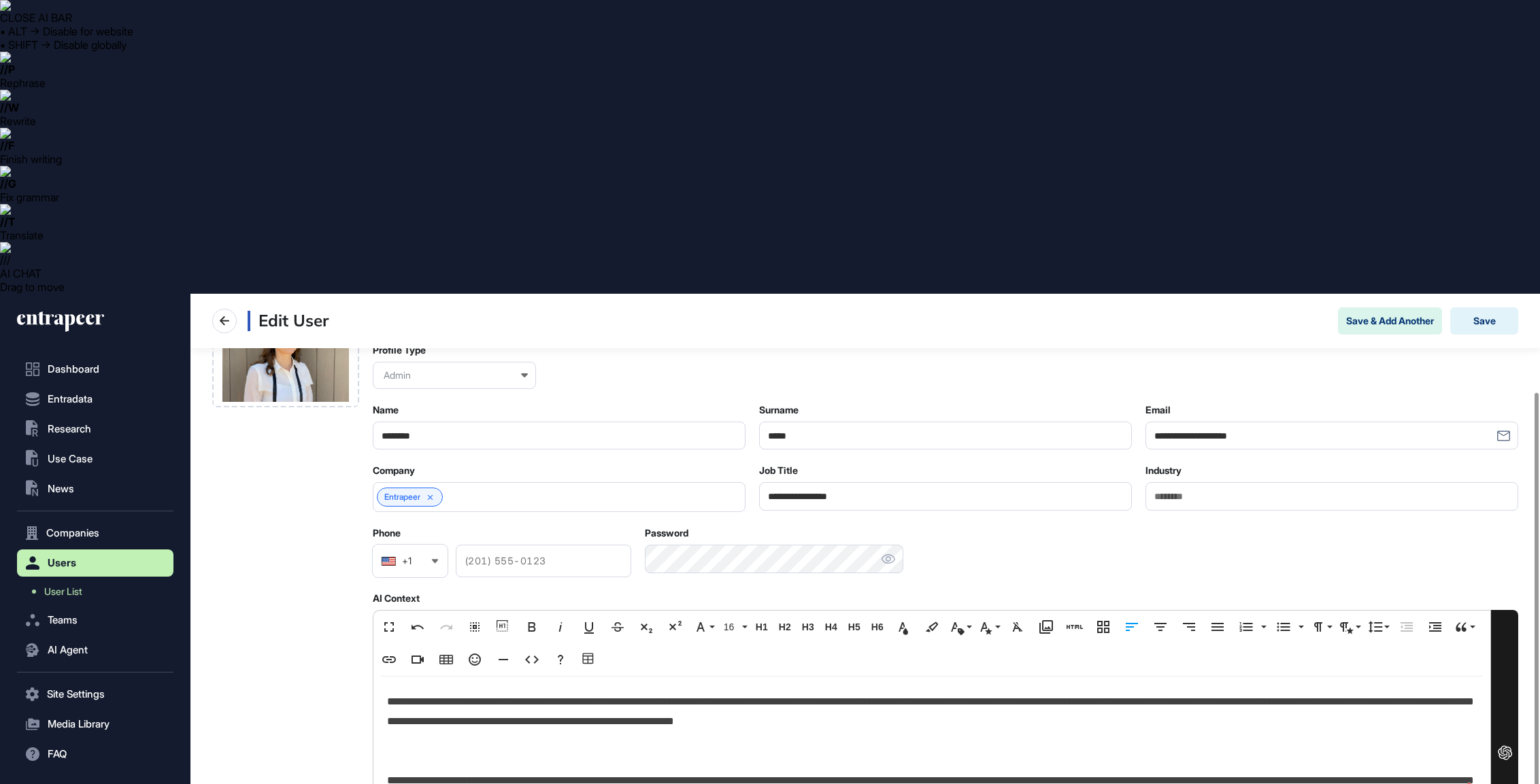
scroll to position [15, 0]
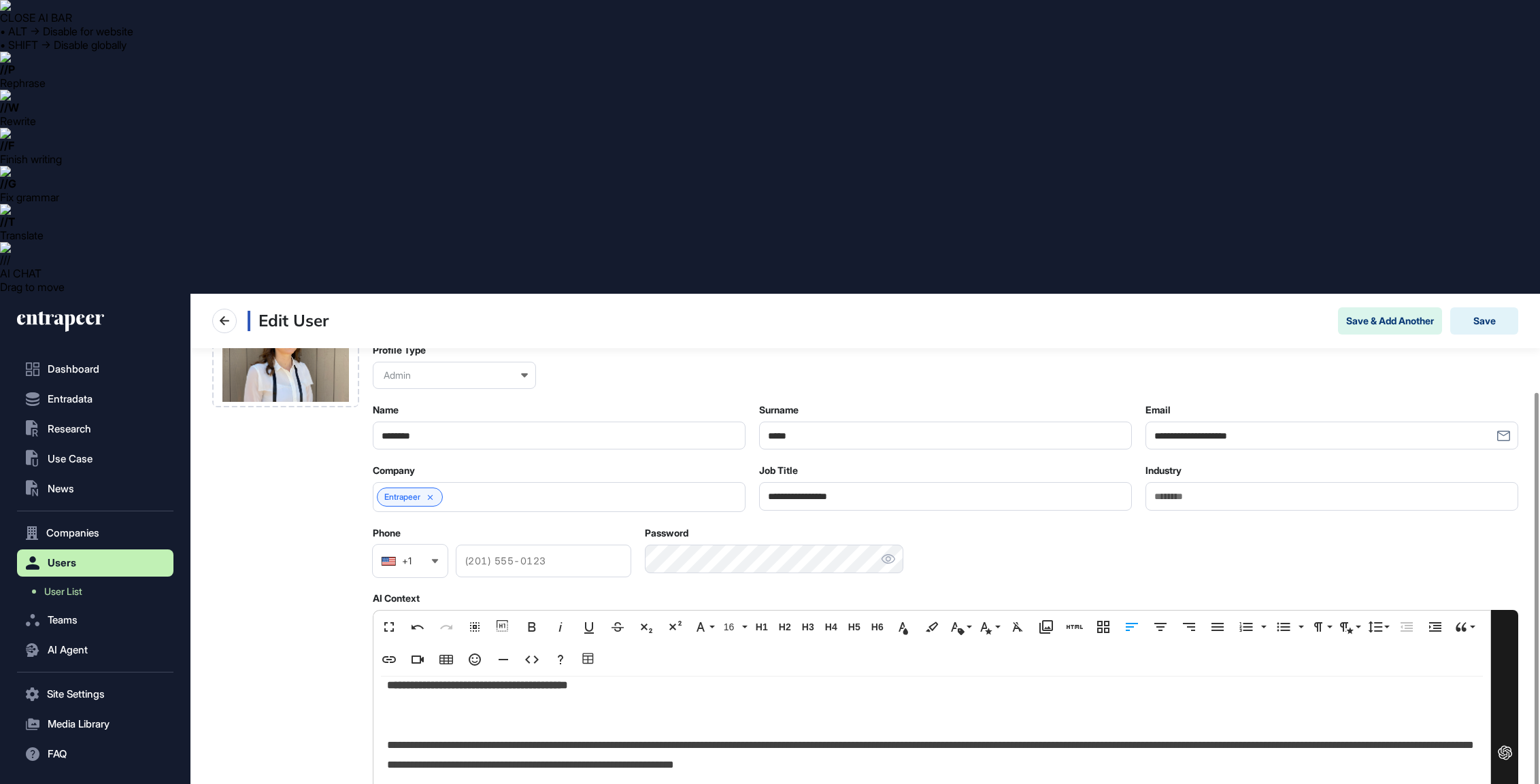
click at [423, 783] on p "To enrich screen reader interactions, please activate Accessibility in Grammarl…" at bounding box center [932, 795] width 1090 height 20
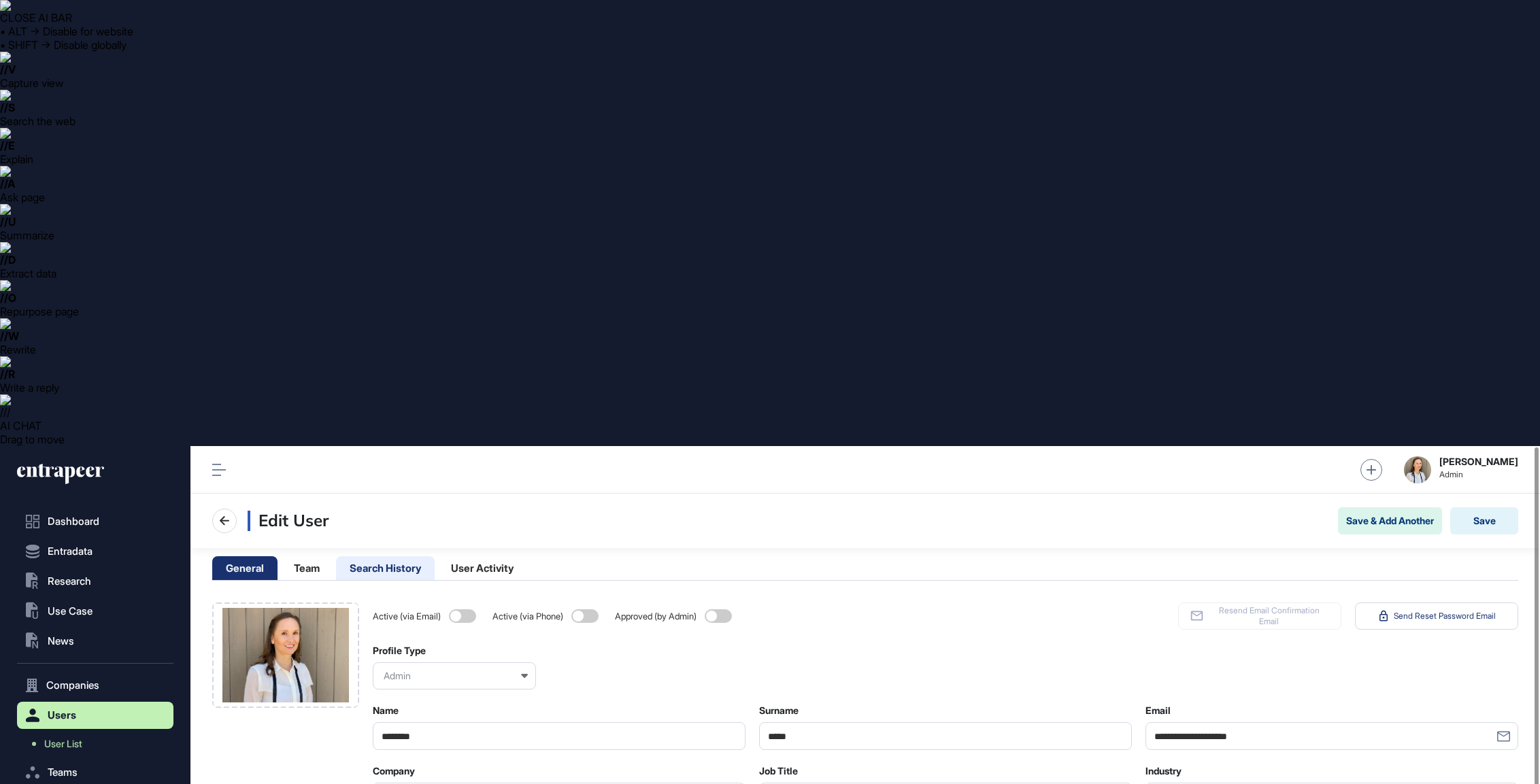
click at [368, 556] on li "Search History" at bounding box center [385, 568] width 99 height 24
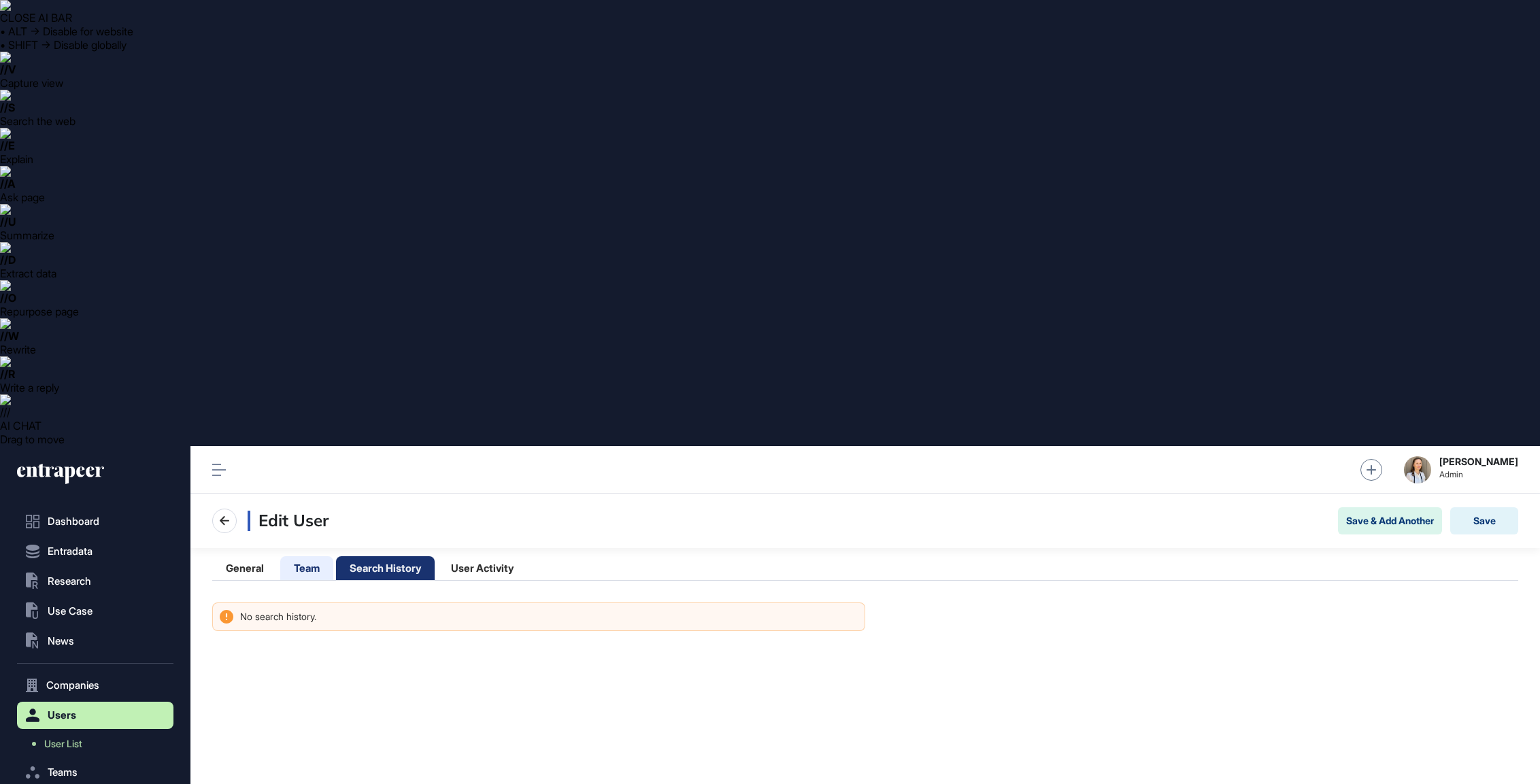
click at [305, 556] on li "Team" at bounding box center [306, 568] width 53 height 24
click at [509, 556] on li "User Activity" at bounding box center [481, 568] width 89 height 24
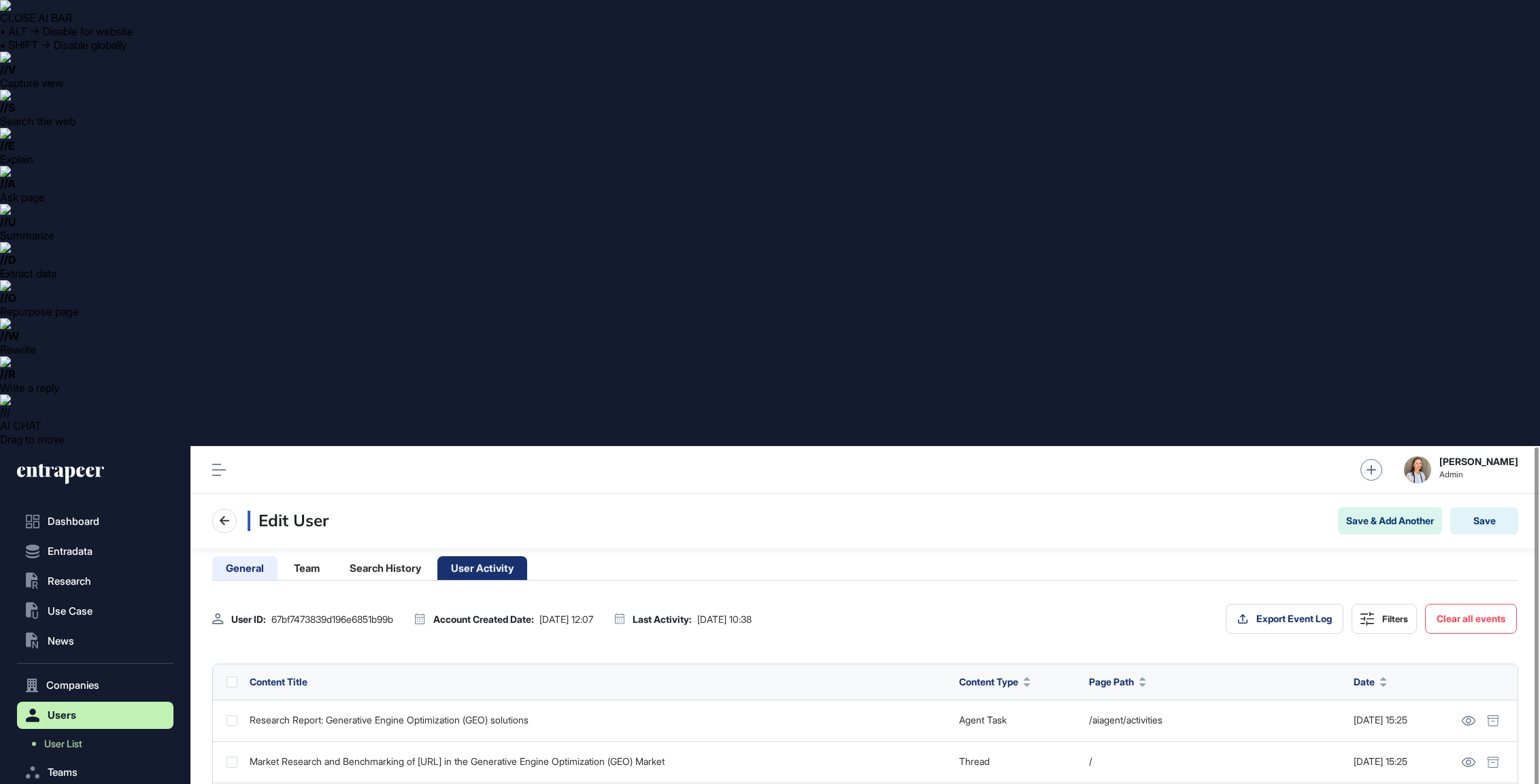
click at [247, 556] on li "General" at bounding box center [245, 568] width 65 height 24
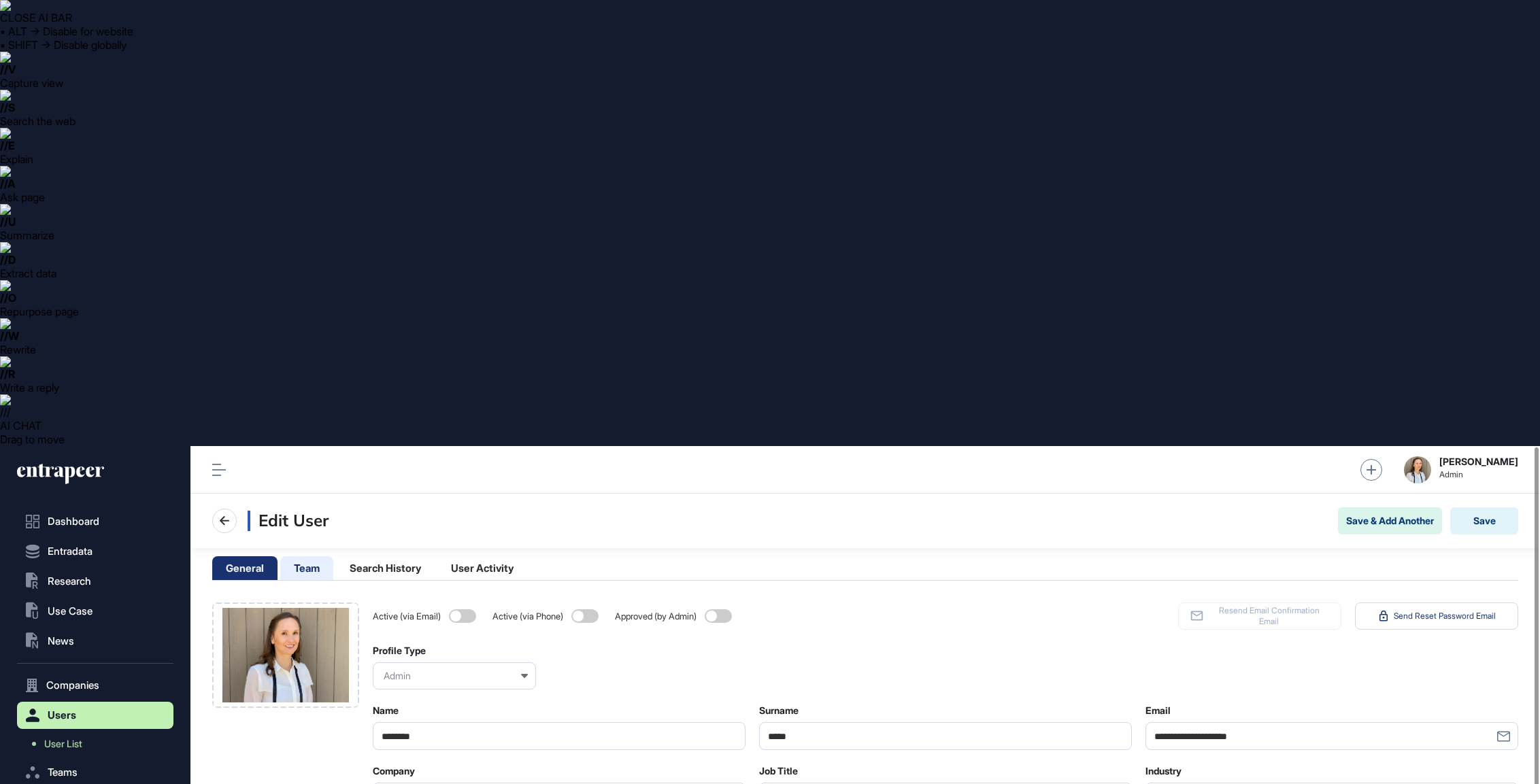
click at [322, 556] on li "Team" at bounding box center [306, 568] width 53 height 24
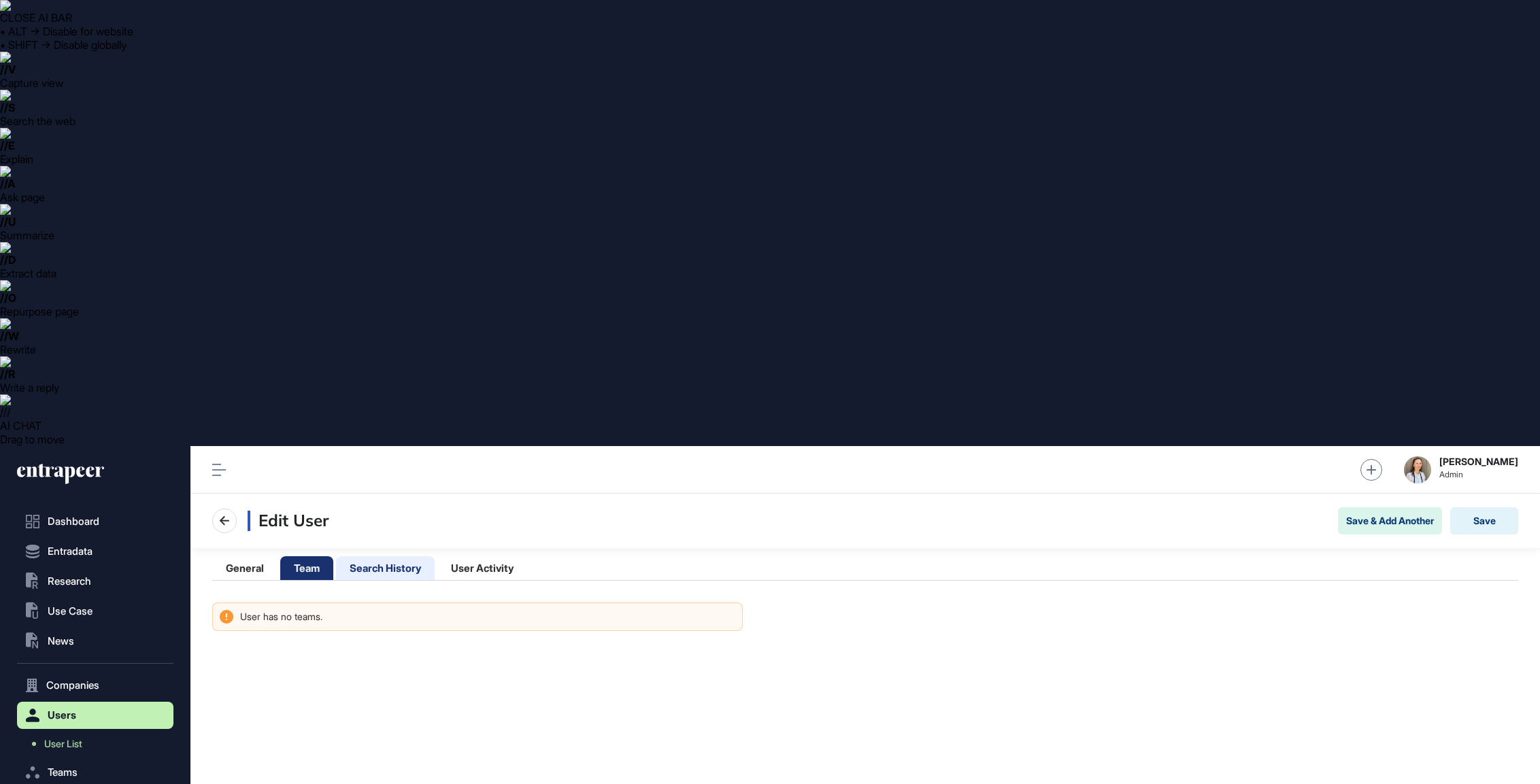
click at [387, 556] on li "Search History" at bounding box center [385, 568] width 99 height 24
click at [472, 556] on li "User Activity" at bounding box center [481, 568] width 89 height 24
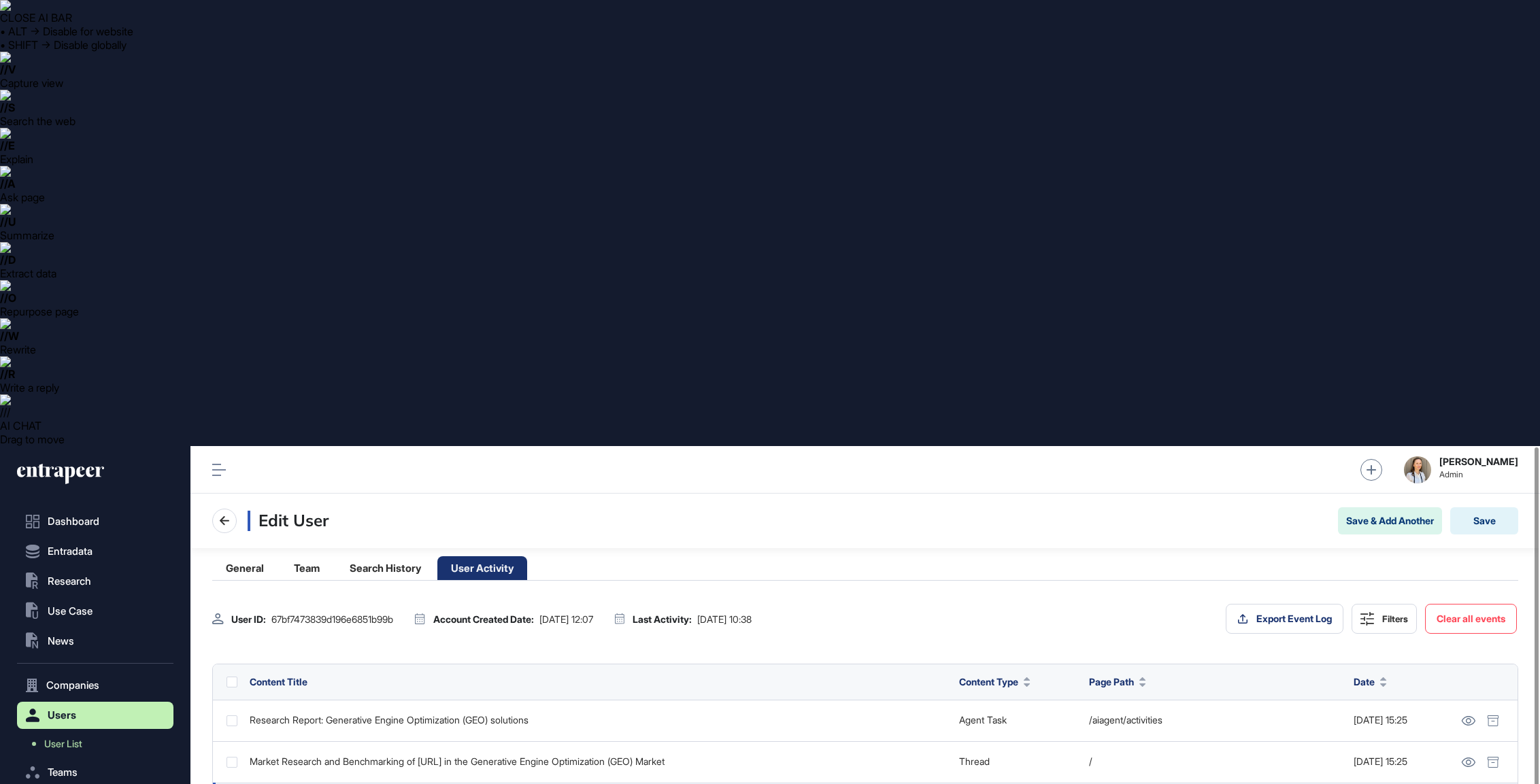
scroll to position [34, 0]
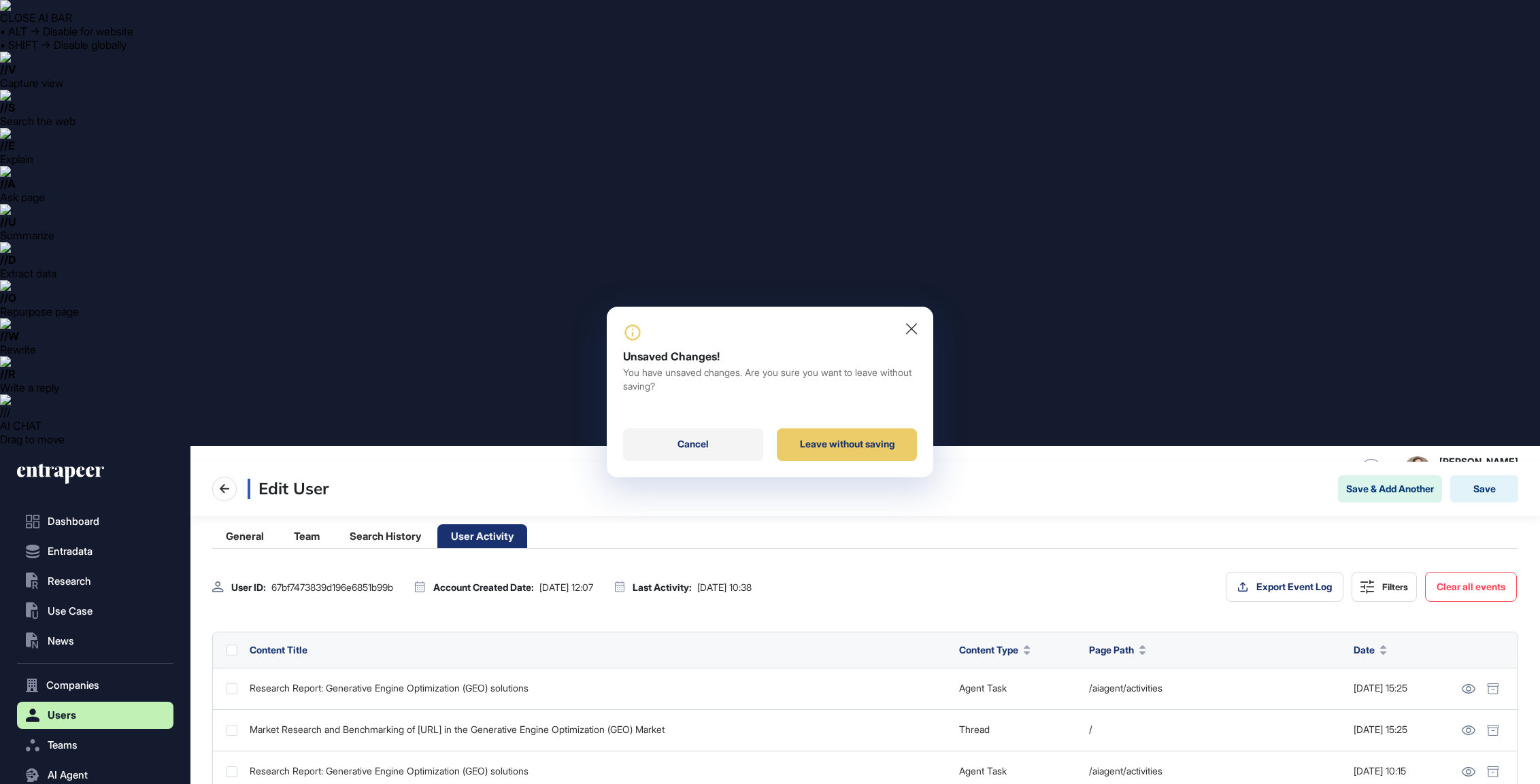
click at [716, 453] on div "Cancel" at bounding box center [692, 445] width 140 height 33
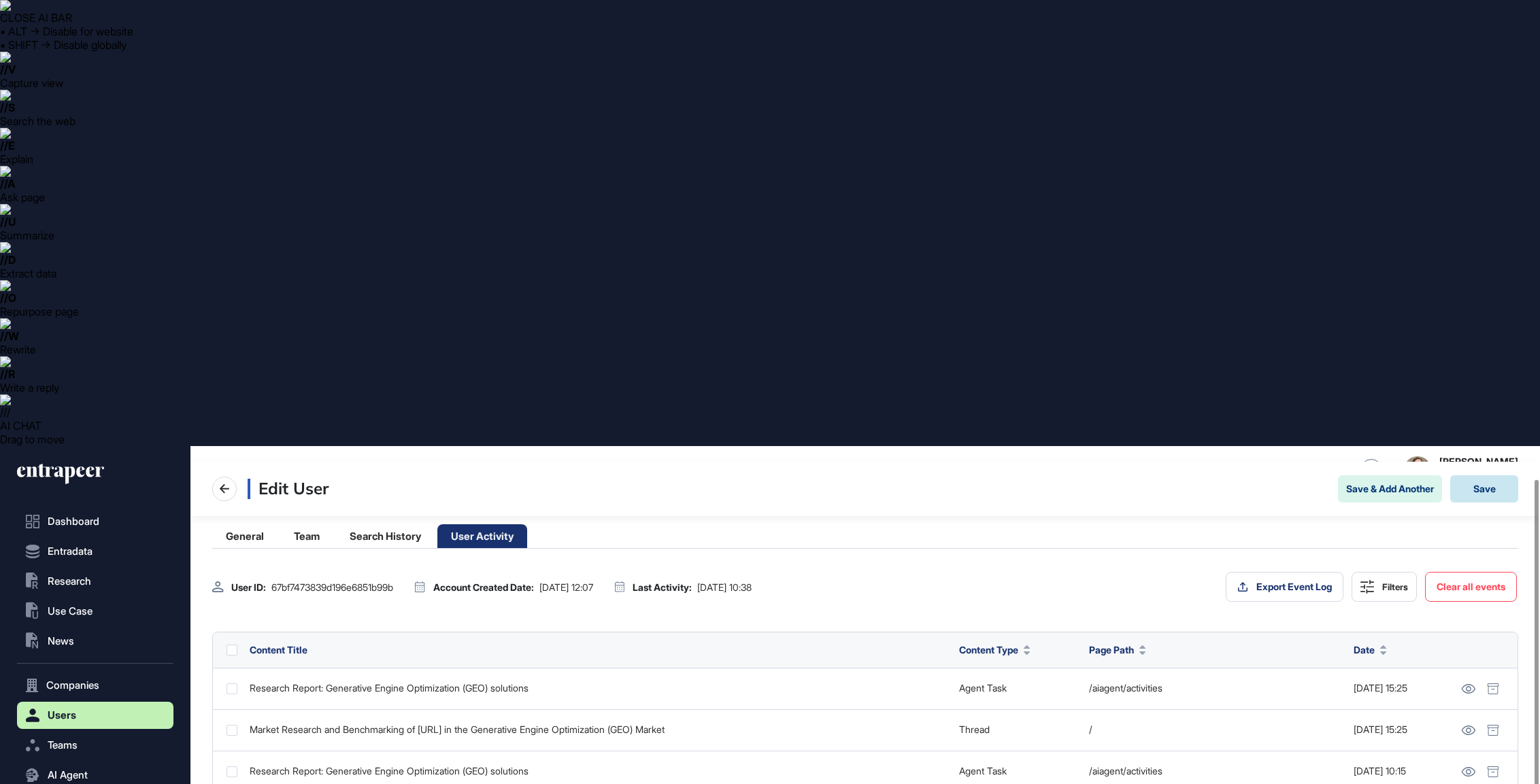
click at [1483, 475] on button "Save" at bounding box center [1484, 489] width 68 height 28
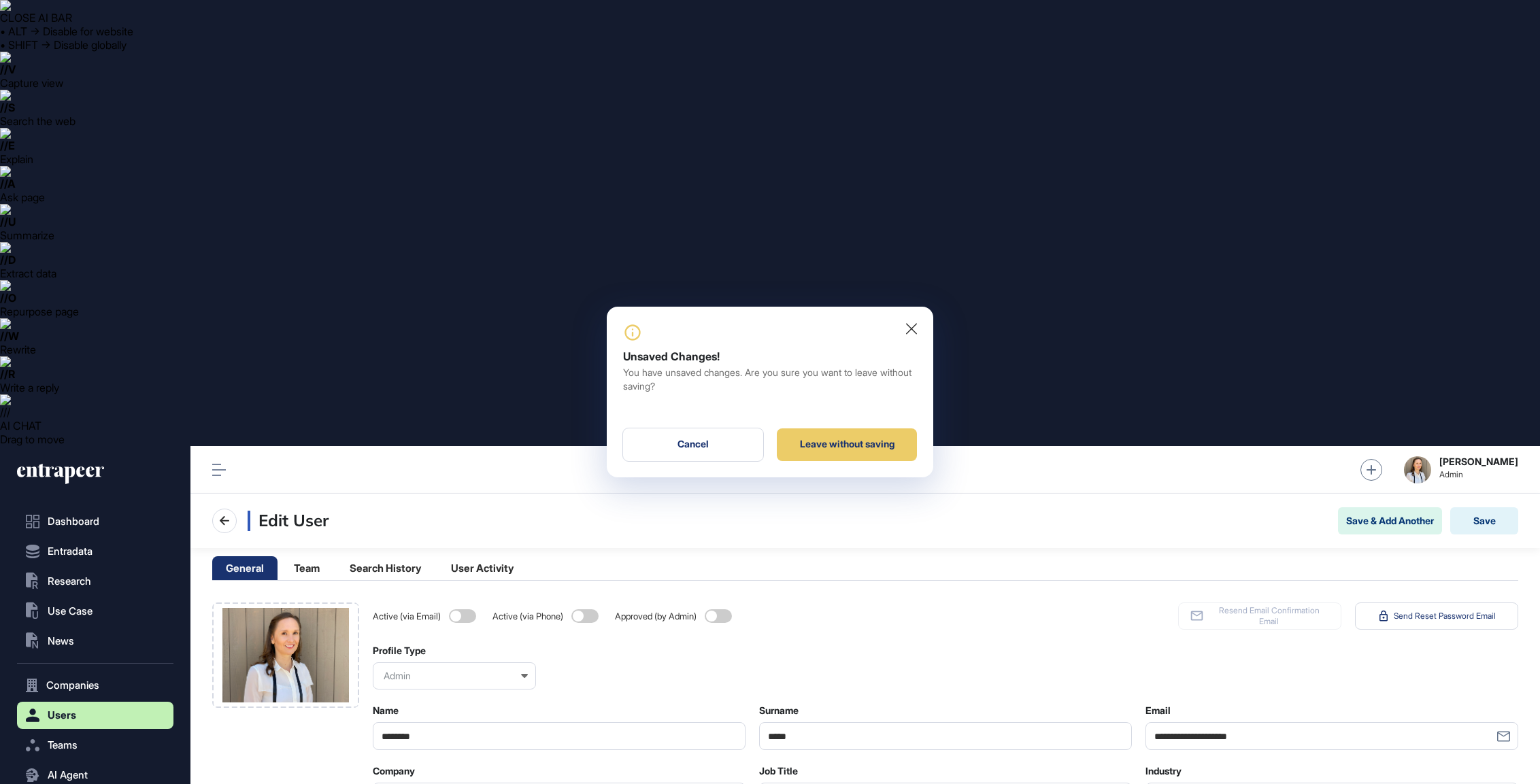
click at [115, 360] on div at bounding box center [770, 392] width 1540 height 784
click at [819, 429] on div "Leave without saving" at bounding box center [846, 445] width 140 height 33
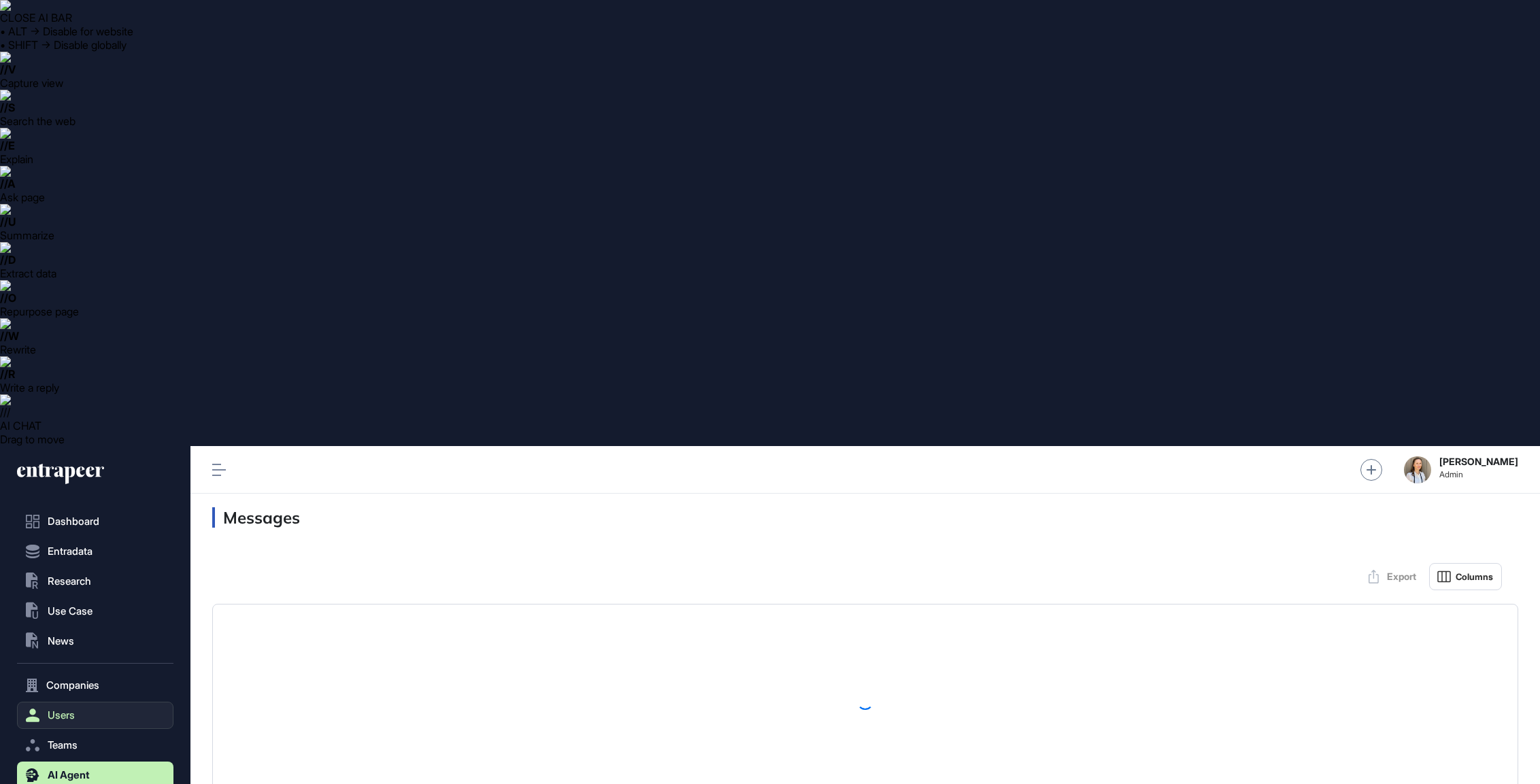
click at [92, 702] on button "Users" at bounding box center [95, 716] width 157 height 28
click at [92, 732] on link "User List" at bounding box center [99, 744] width 150 height 24
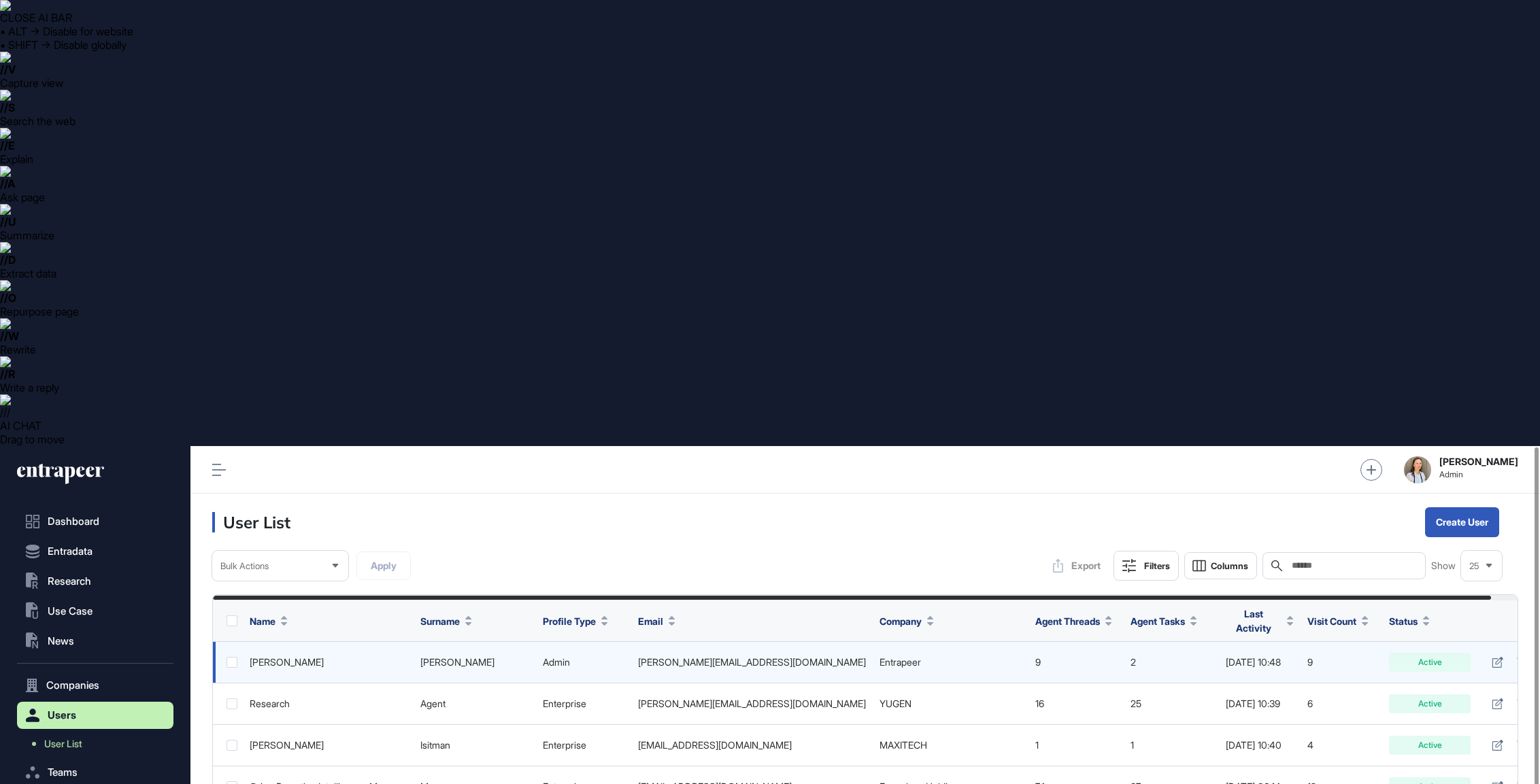
click at [300, 642] on td "[PERSON_NAME]" at bounding box center [328, 663] width 170 height 41
drag, startPoint x: 906, startPoint y: 214, endPoint x: 894, endPoint y: 213, distance: 12.0
click at [907, 656] on link "Entrapeer" at bounding box center [900, 662] width 41 height 11
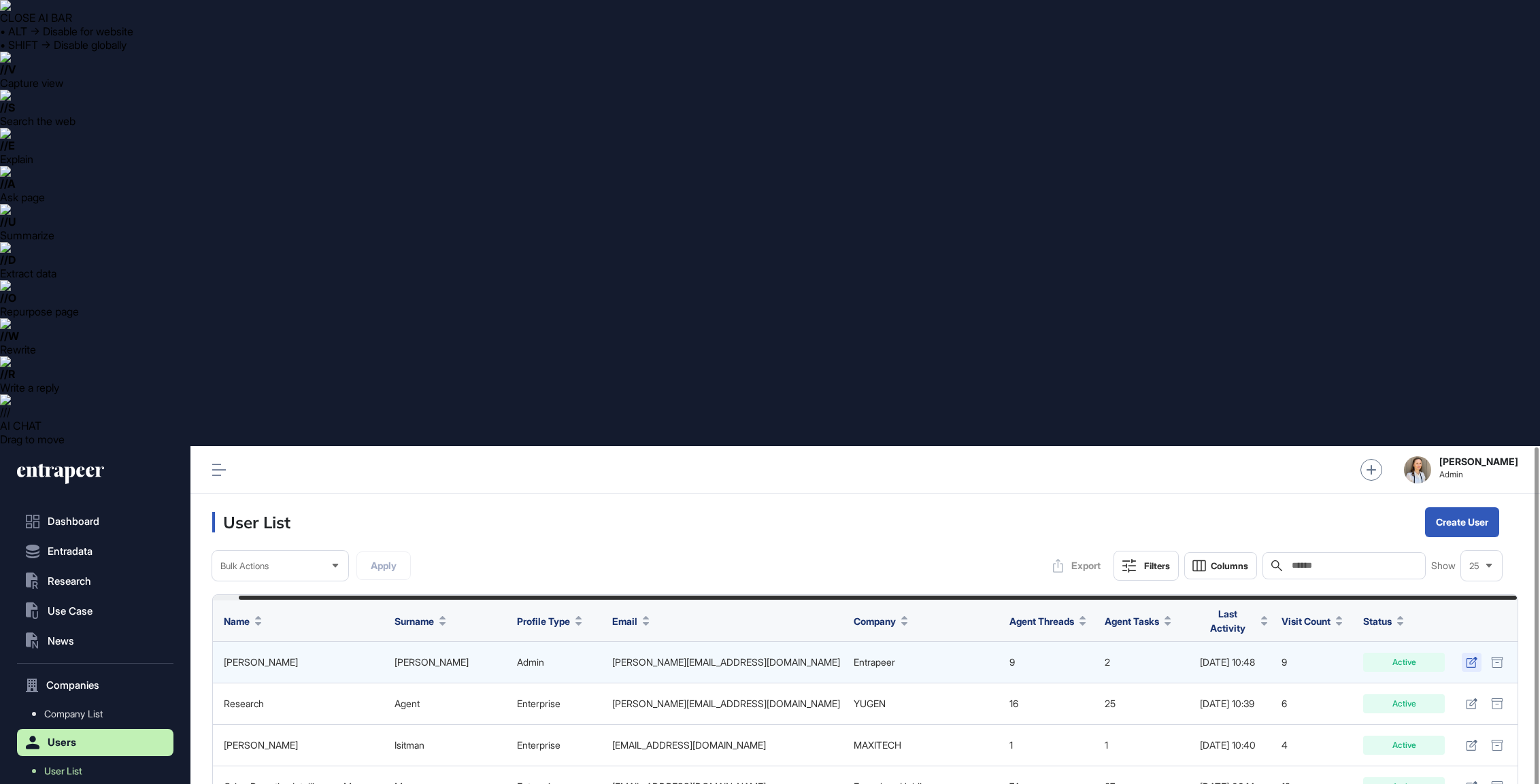
click at [1469, 657] on icon at bounding box center [1471, 663] width 11 height 11
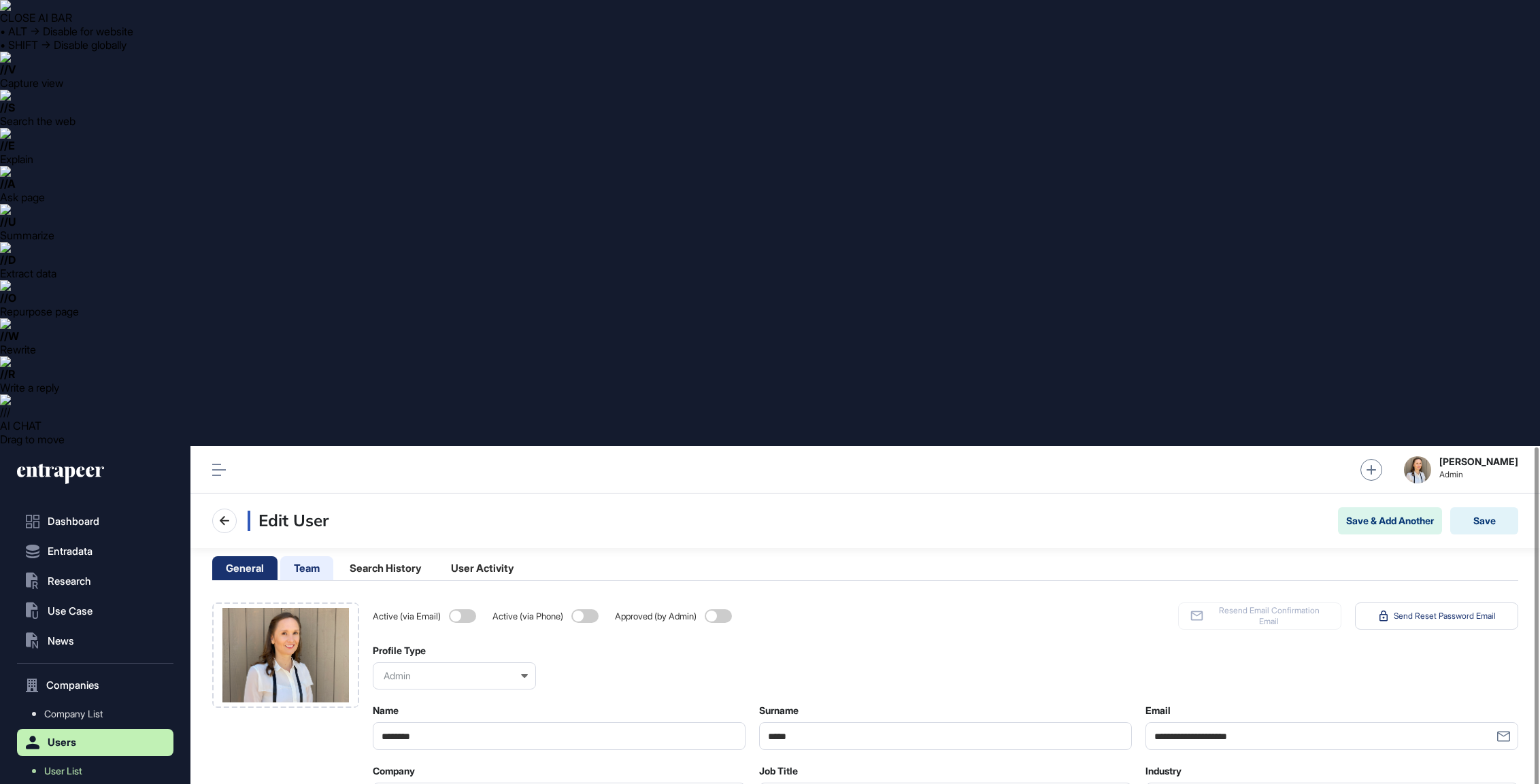
click at [315, 556] on li "Team" at bounding box center [306, 568] width 53 height 24
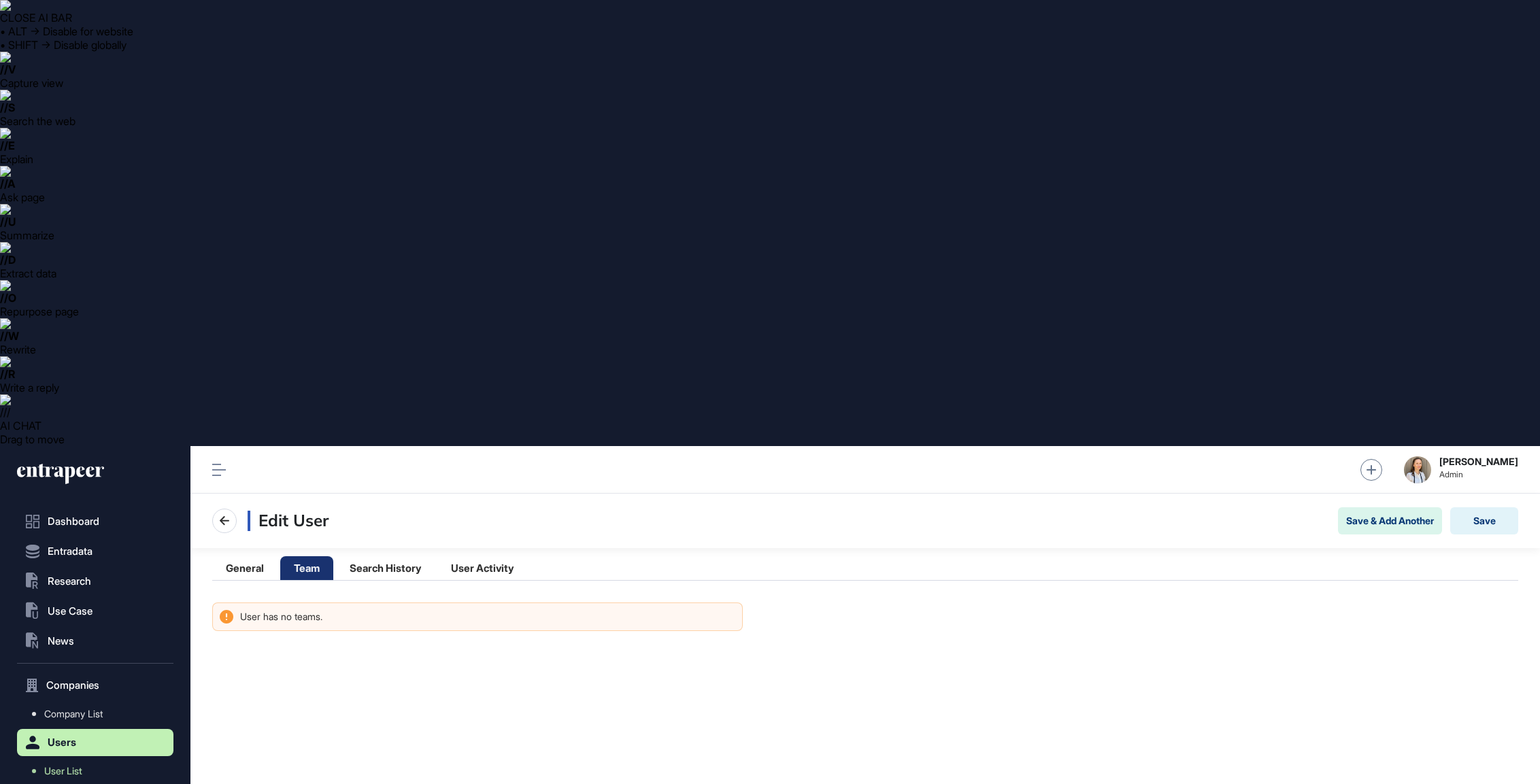
click at [1464, 456] on strong "[PERSON_NAME]" at bounding box center [1478, 462] width 79 height 11
click at [1430, 456] on img at bounding box center [1418, 470] width 28 height 28
click at [1500, 456] on strong "[PERSON_NAME]" at bounding box center [1478, 462] width 79 height 11
click at [1467, 470] on span "Admin" at bounding box center [1478, 475] width 79 height 9
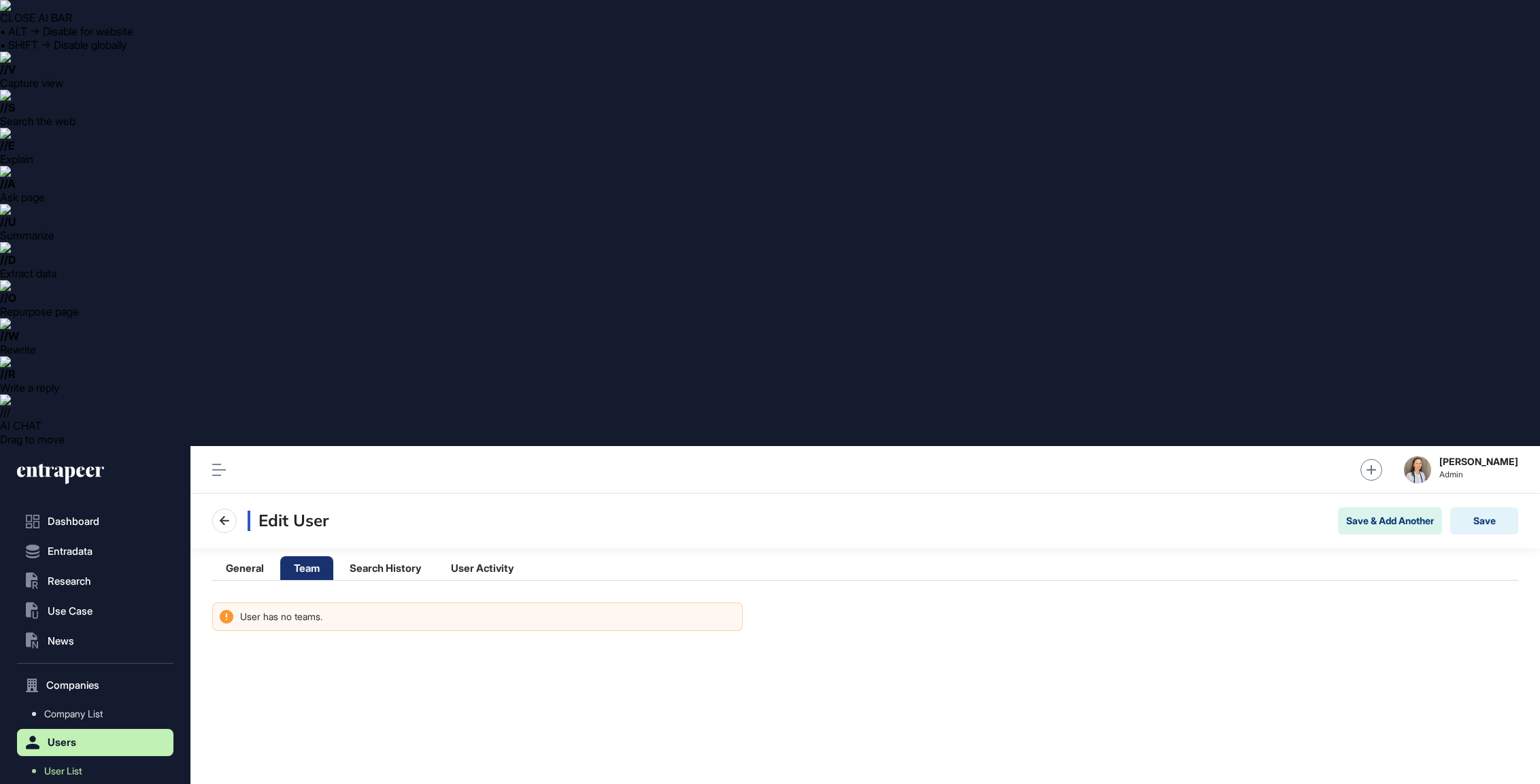
click at [1431, 456] on img at bounding box center [1418, 470] width 28 height 28
click at [1432, 446] on div "Hillary Lyons Admin" at bounding box center [865, 470] width 1350 height 47
click at [1431, 456] on img at bounding box center [1418, 470] width 28 height 28
click at [1428, 56] on link "Main Website" at bounding box center [1435, 59] width 76 height 16
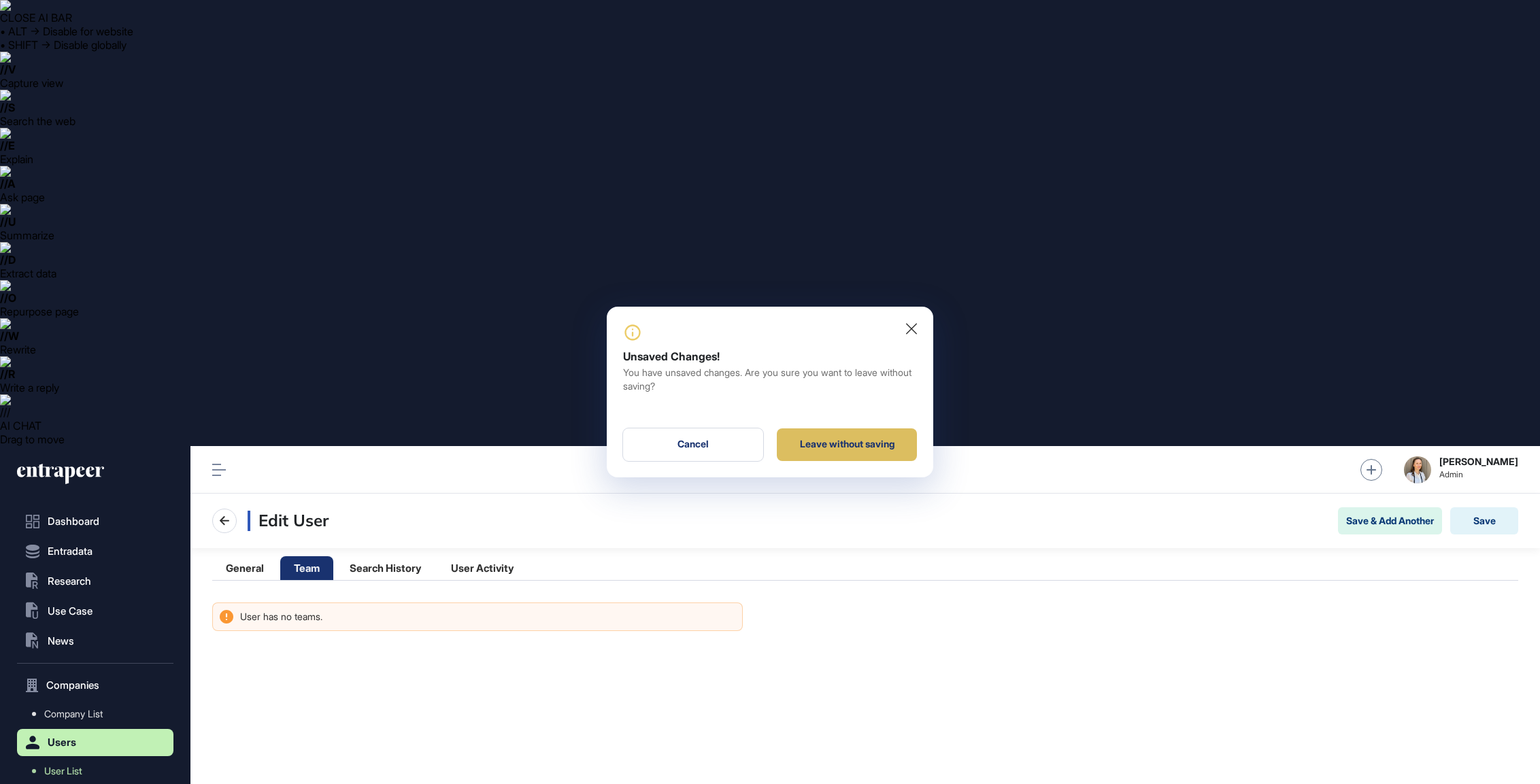
click at [852, 449] on div "Leave without saving" at bounding box center [846, 445] width 140 height 33
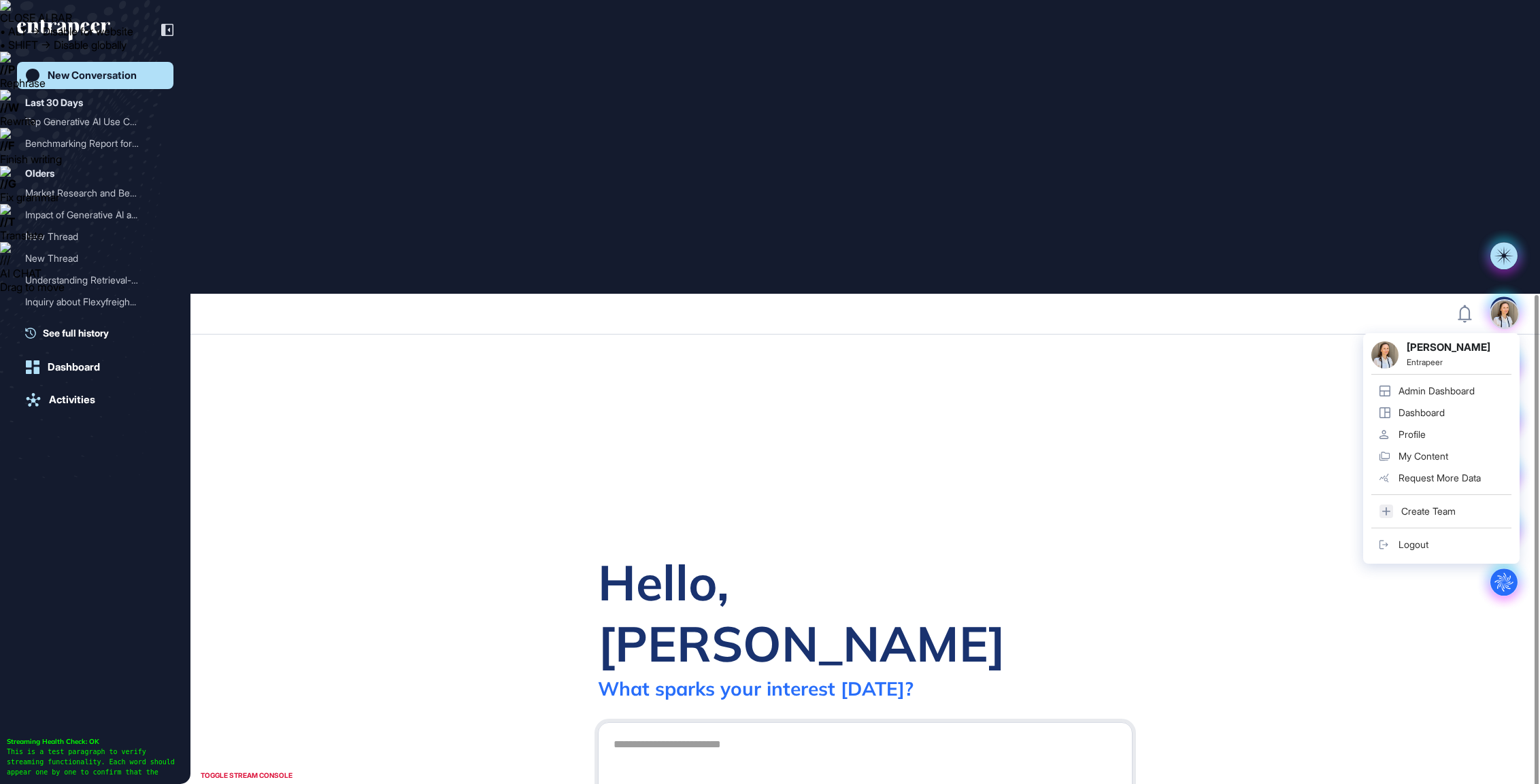
click at [1506, 300] on div "Hillary Lyons Entrapeer Admin Dashboard Dashboard Profile My Content Request Mo…" at bounding box center [1505, 314] width 28 height 28
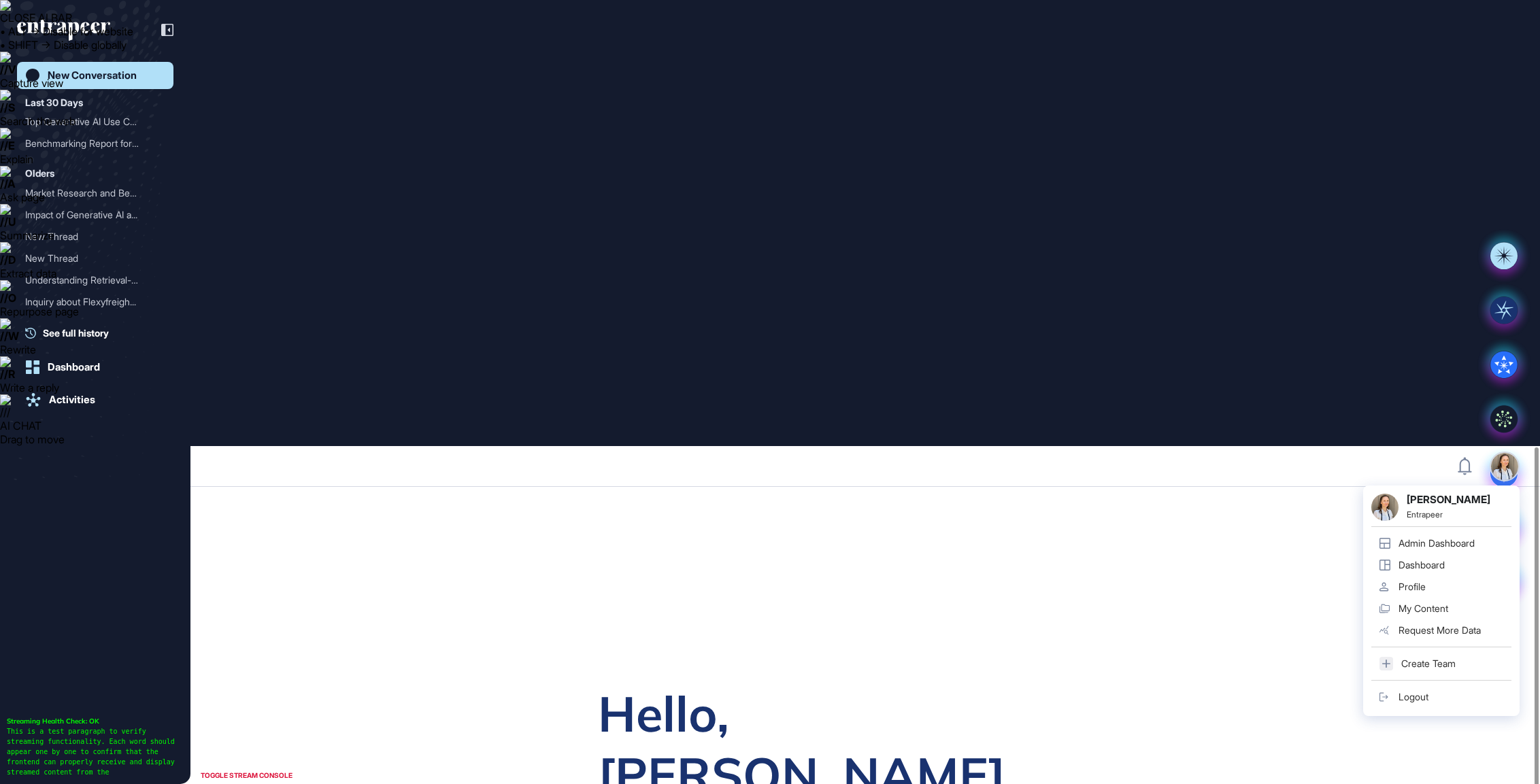
click at [1419, 576] on link "Profile" at bounding box center [1441, 587] width 140 height 21
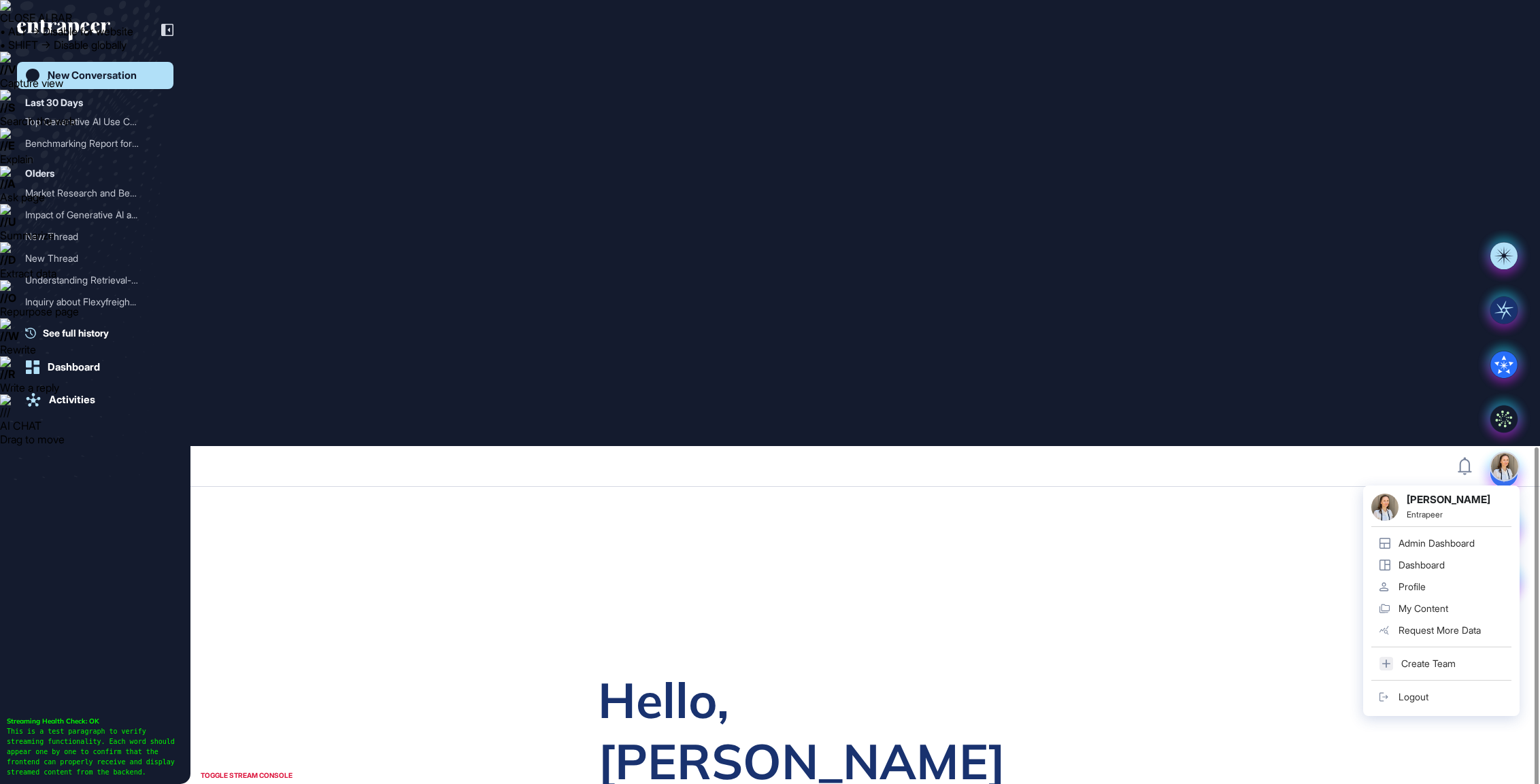
click at [1418, 582] on div "Profile" at bounding box center [1412, 587] width 28 height 11
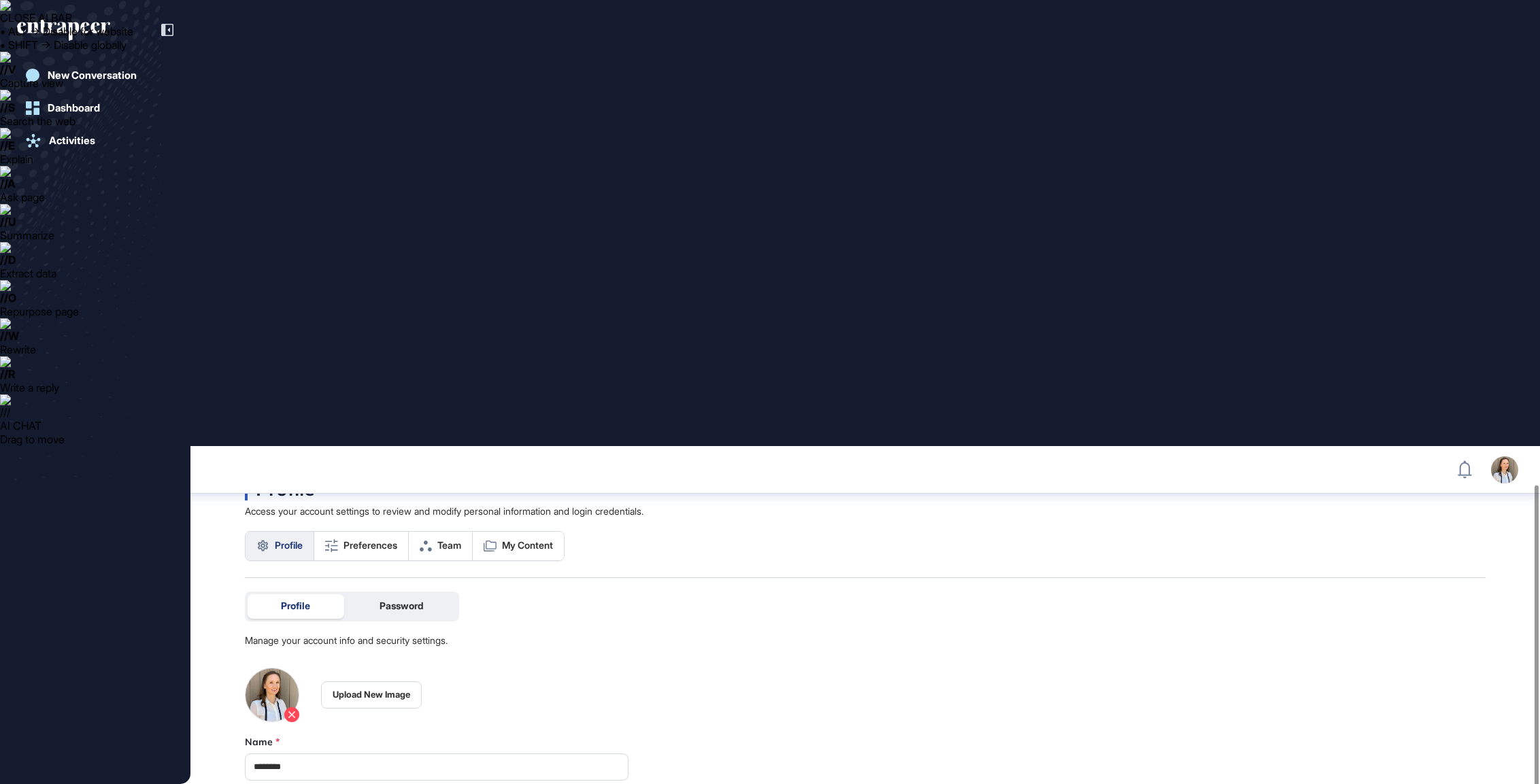
scroll to position [45, 0]
click at [353, 539] on span "Preferences" at bounding box center [370, 545] width 53 height 11
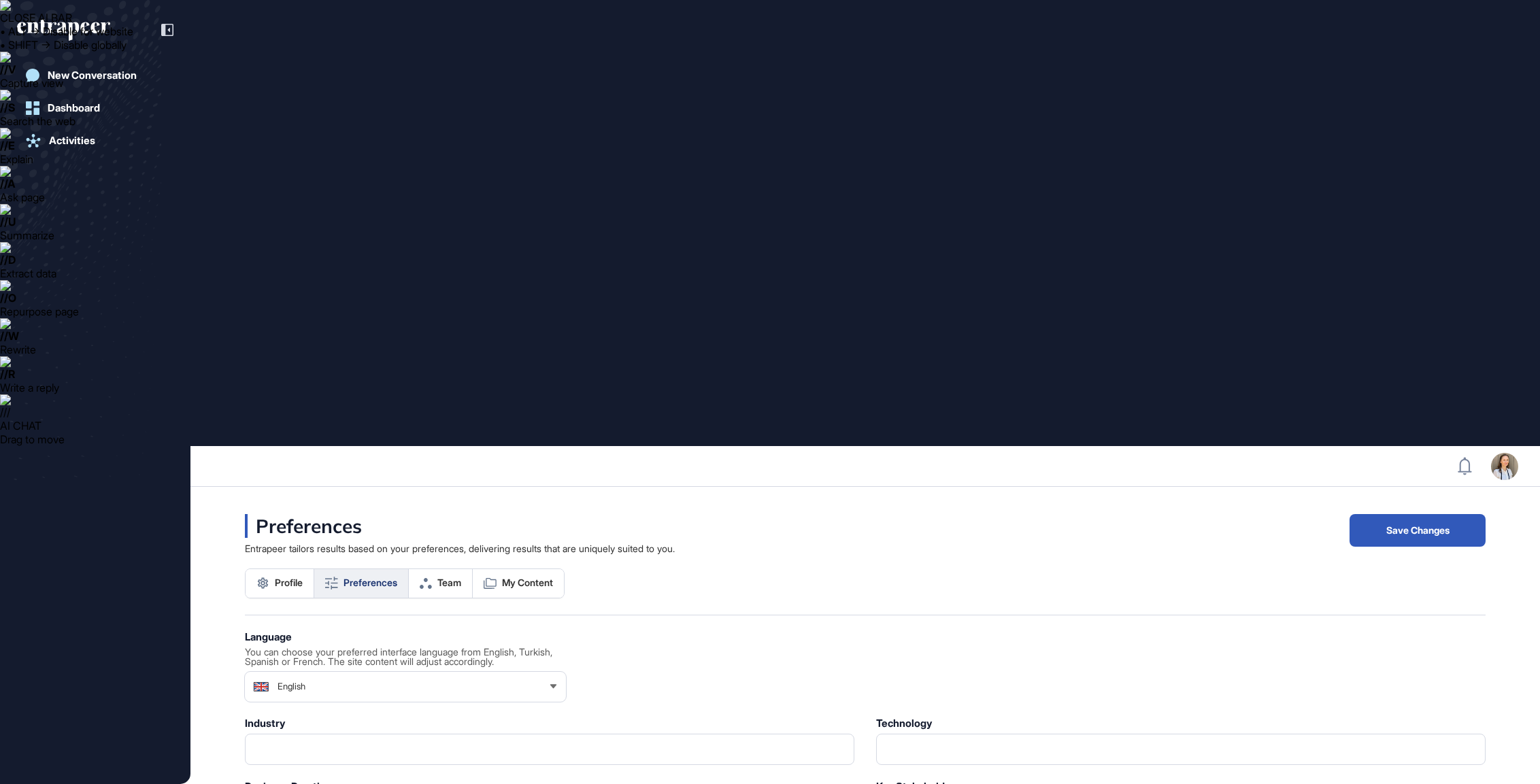
scroll to position [1, 1]
